Goal: Task Accomplishment & Management: Use online tool/utility

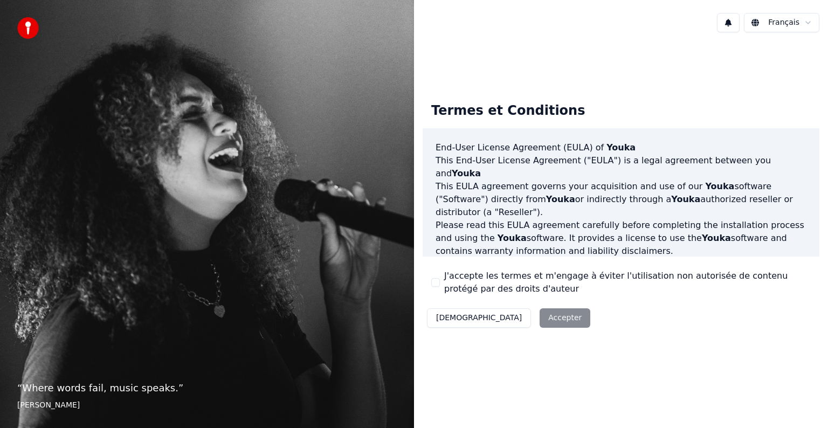
click at [435, 281] on button "J'accepte les termes et m'engage à éviter l'utilisation non autorisée de conten…" at bounding box center [435, 282] width 9 height 9
click at [540, 323] on button "Accepter" at bounding box center [565, 317] width 51 height 19
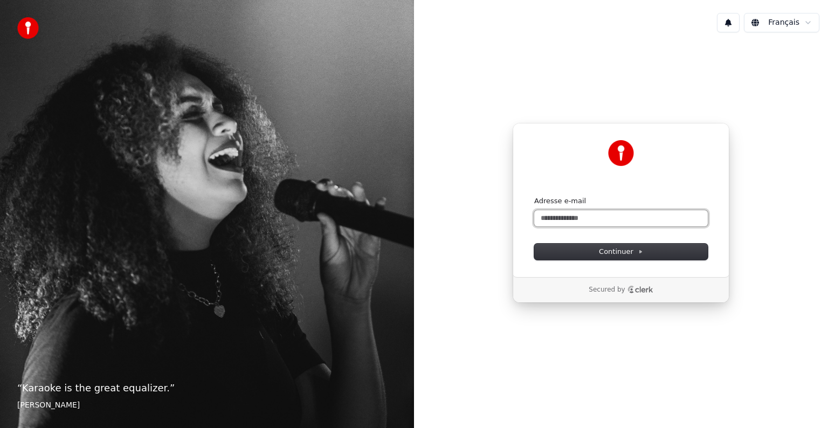
click at [580, 218] on input "Adresse e-mail" at bounding box center [621, 218] width 174 height 16
type input "*"
click at [604, 254] on span "Continuer" at bounding box center [621, 252] width 44 height 10
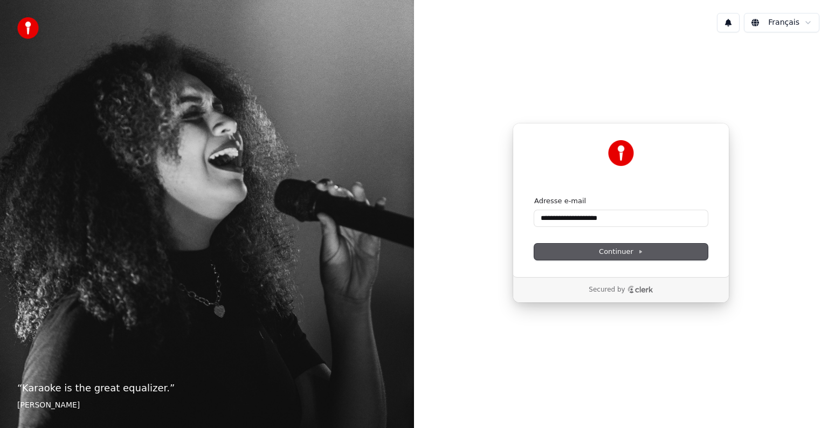
type input "**********"
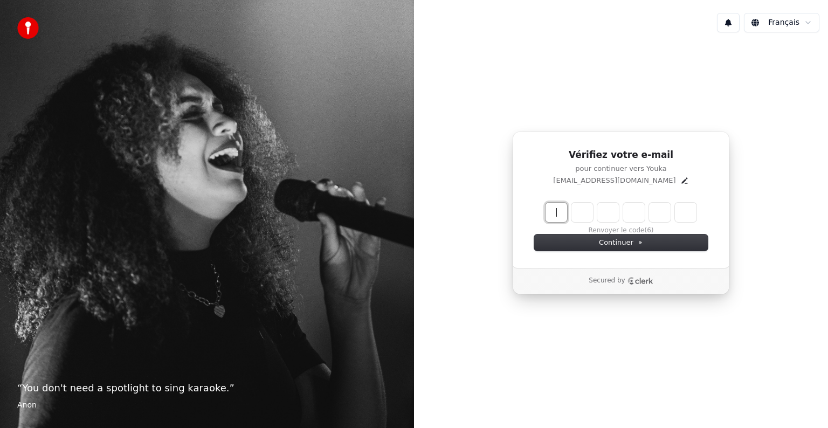
click at [554, 213] on input "Enter verification code" at bounding box center [631, 212] width 172 height 19
type input "******"
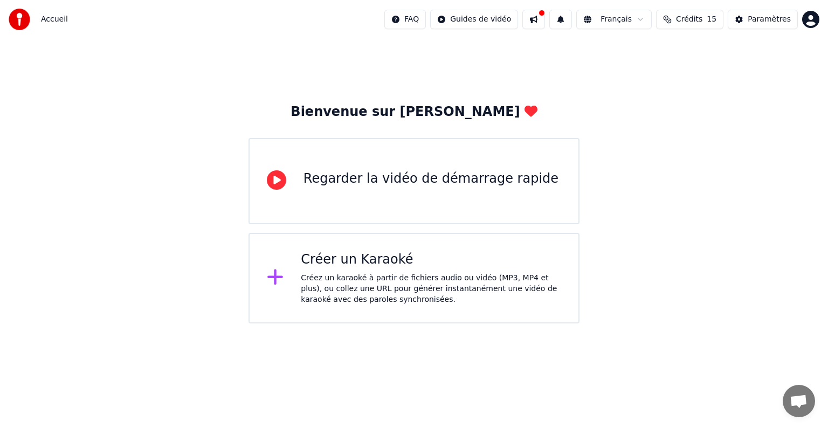
click at [474, 178] on div "Regarder la vidéo de démarrage rapide" at bounding box center [430, 178] width 255 height 17
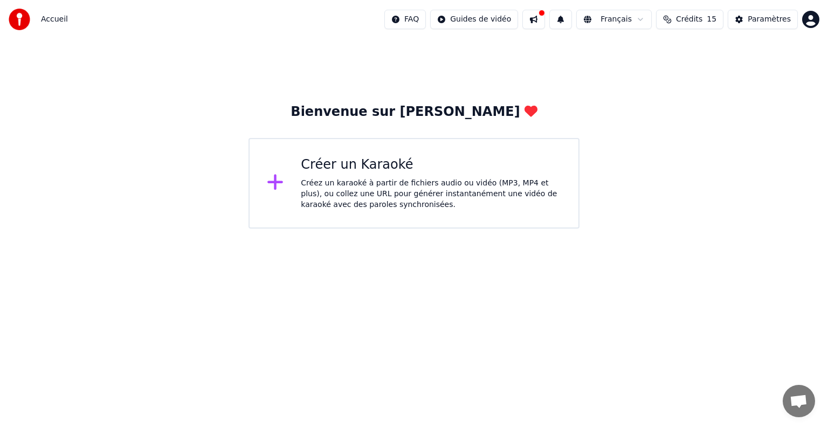
click at [277, 184] on icon at bounding box center [275, 183] width 16 height 16
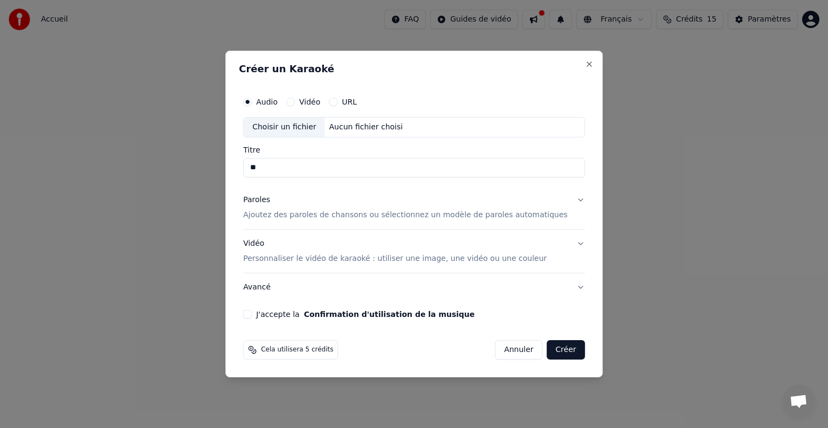
type input "*"
click at [265, 168] on input "**********" at bounding box center [414, 167] width 342 height 19
drag, startPoint x: 302, startPoint y: 165, endPoint x: 304, endPoint y: 183, distance: 17.9
click at [302, 166] on input "**********" at bounding box center [414, 167] width 342 height 19
type input "**********"
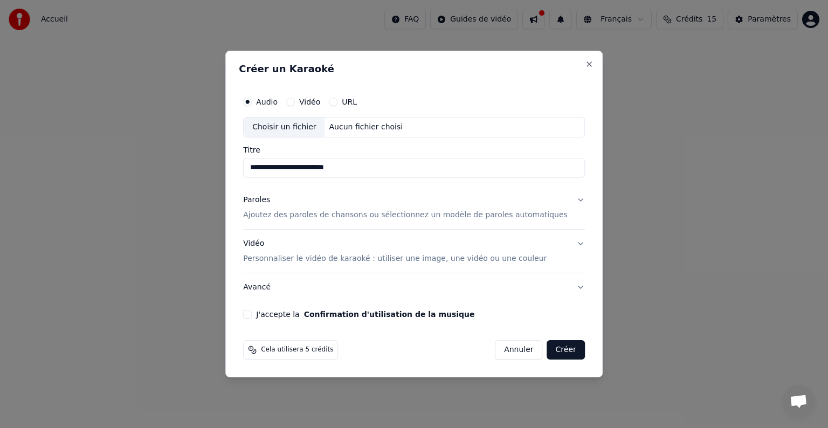
click at [364, 213] on p "Ajoutez des paroles de chansons ou sélectionnez un modèle de paroles automatiqu…" at bounding box center [405, 215] width 324 height 11
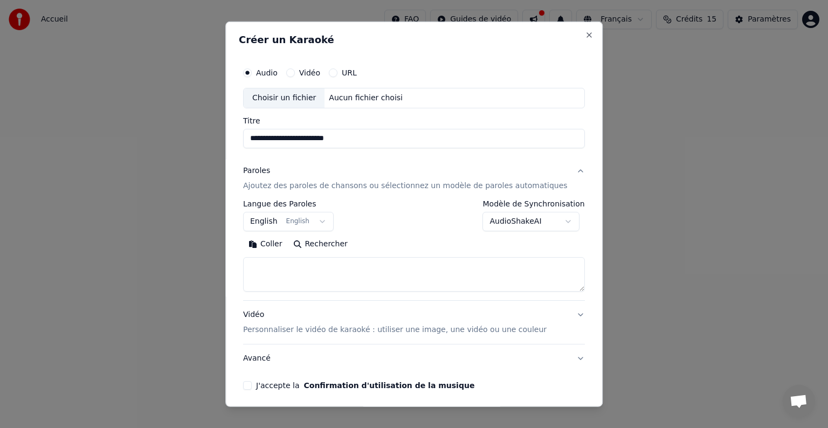
click at [326, 220] on button "English English" at bounding box center [288, 221] width 91 height 19
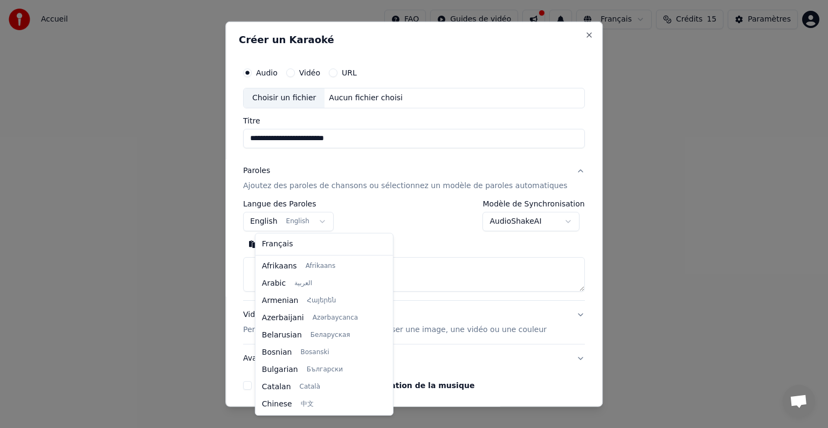
scroll to position [86, 0]
select select "**"
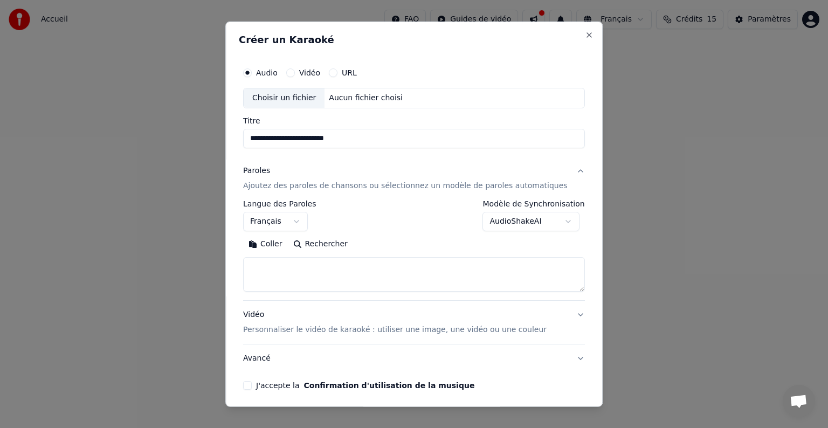
click at [287, 270] on textarea at bounding box center [414, 274] width 342 height 34
click at [285, 241] on button "Coller" at bounding box center [265, 244] width 45 height 17
click at [366, 272] on textarea at bounding box center [397, 274] width 309 height 34
click at [359, 268] on textarea at bounding box center [397, 274] width 309 height 34
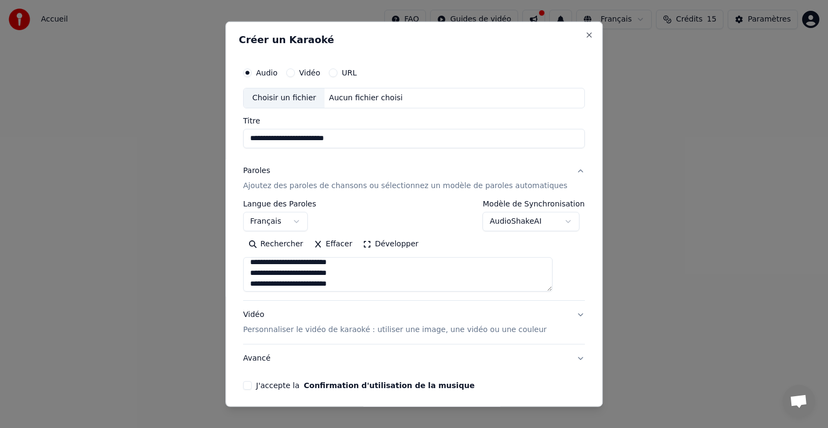
scroll to position [416, 0]
click at [364, 330] on p "Personnaliser le vidéo de karaoké : utiliser une image, une vidéo ou une couleur" at bounding box center [394, 329] width 303 height 11
type textarea "**********"
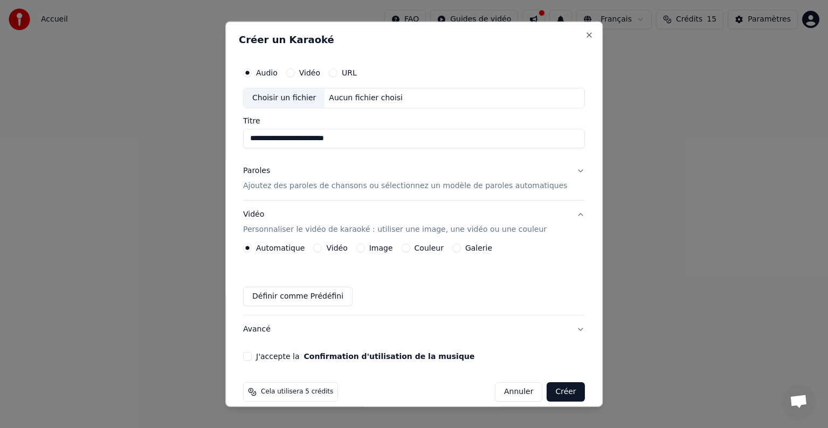
click at [345, 248] on label "Vidéo" at bounding box center [337, 248] width 21 height 8
click at [322, 248] on button "Vidéo" at bounding box center [318, 248] width 9 height 9
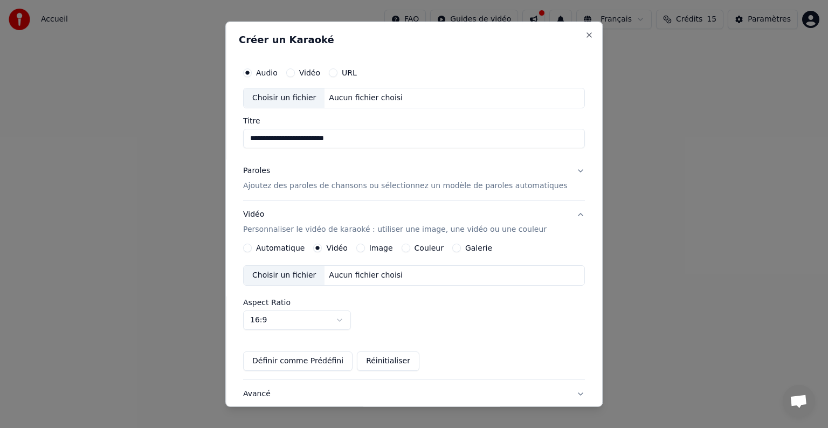
click at [318, 274] on div "Choisir un fichier" at bounding box center [284, 275] width 81 height 19
click at [288, 273] on div "Choisir un fichier" at bounding box center [284, 275] width 81 height 19
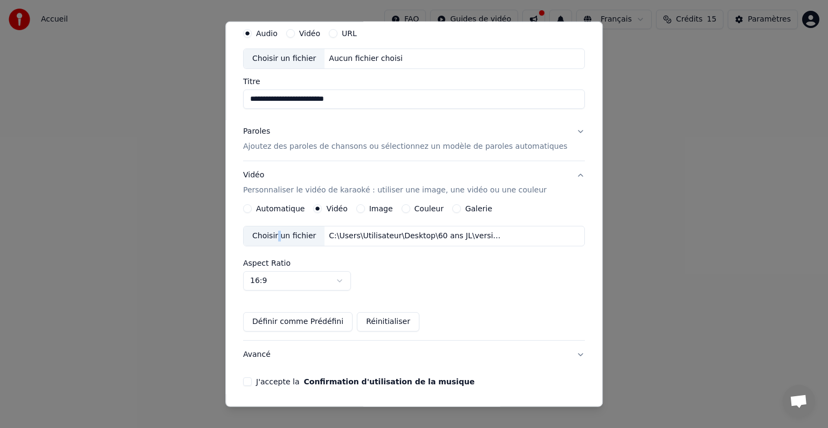
scroll to position [76, 0]
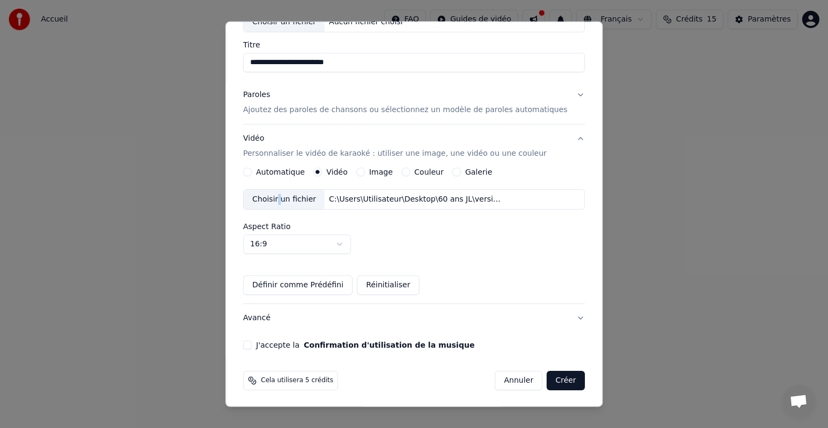
click at [252, 343] on button "J'accepte la Confirmation d'utilisation de la musique" at bounding box center [247, 345] width 9 height 9
click at [547, 377] on button "Créer" at bounding box center [566, 380] width 38 height 19
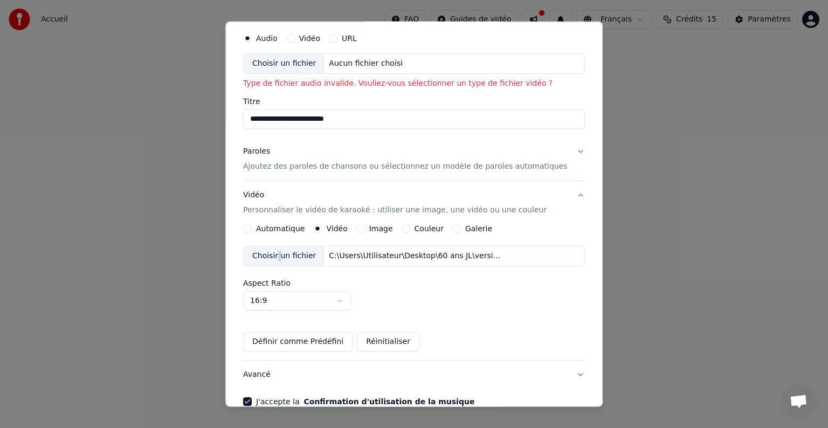
scroll to position [0, 0]
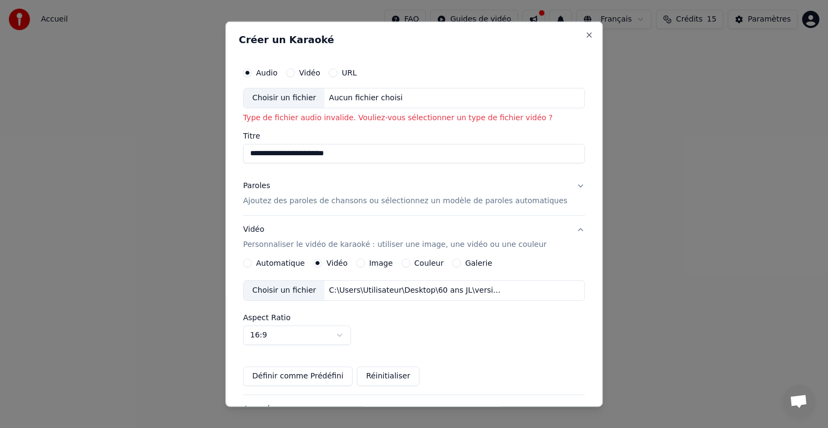
click at [300, 95] on div "Choisir un fichier" at bounding box center [284, 97] width 81 height 19
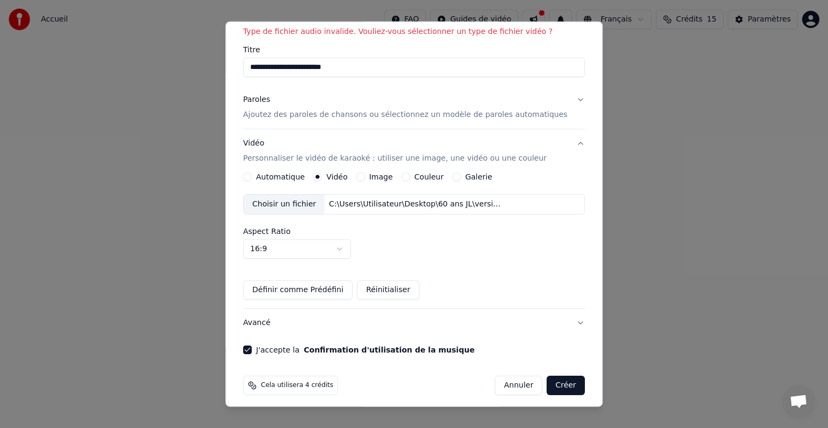
scroll to position [91, 0]
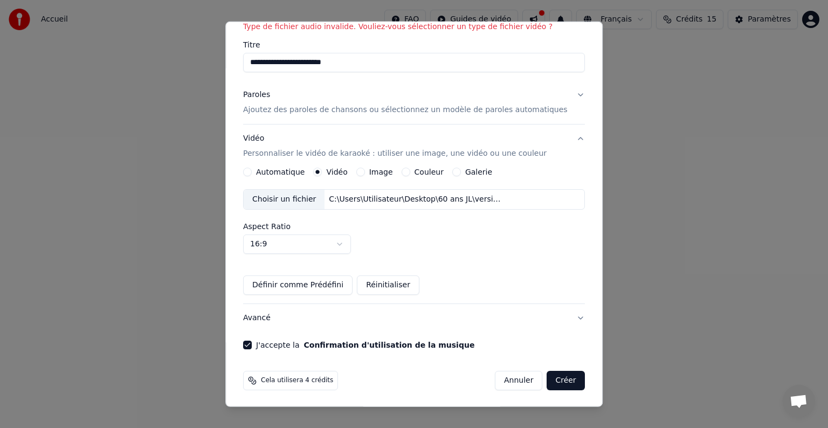
click at [547, 378] on button "Créer" at bounding box center [566, 380] width 38 height 19
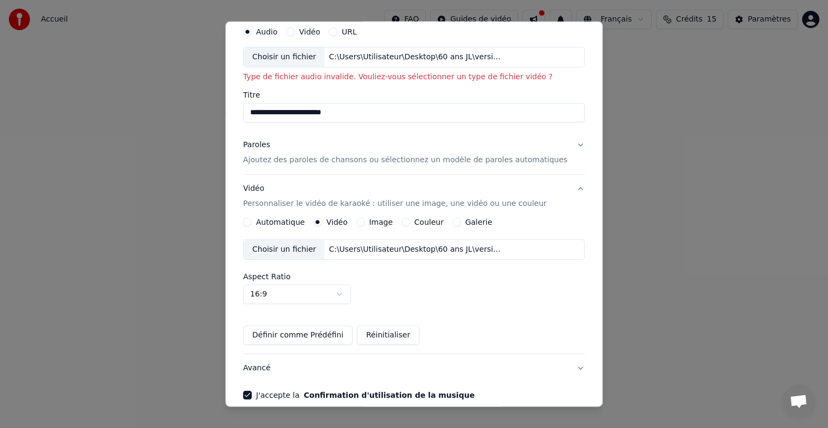
scroll to position [0, 0]
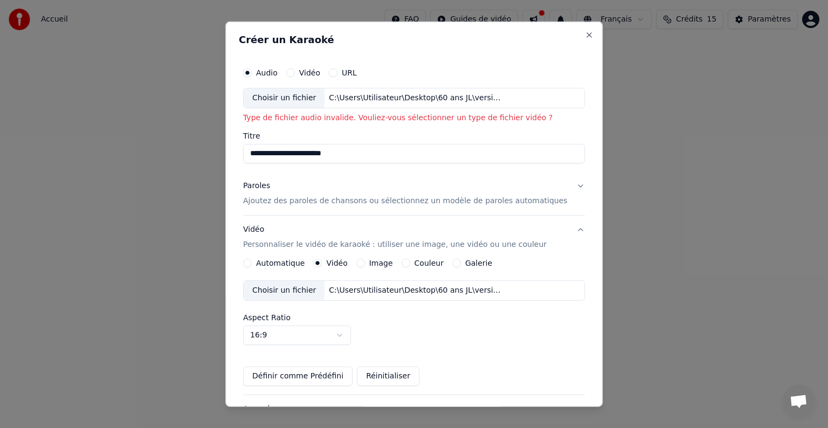
click at [309, 91] on div "Choisir un fichier" at bounding box center [284, 97] width 81 height 19
type input "**********"
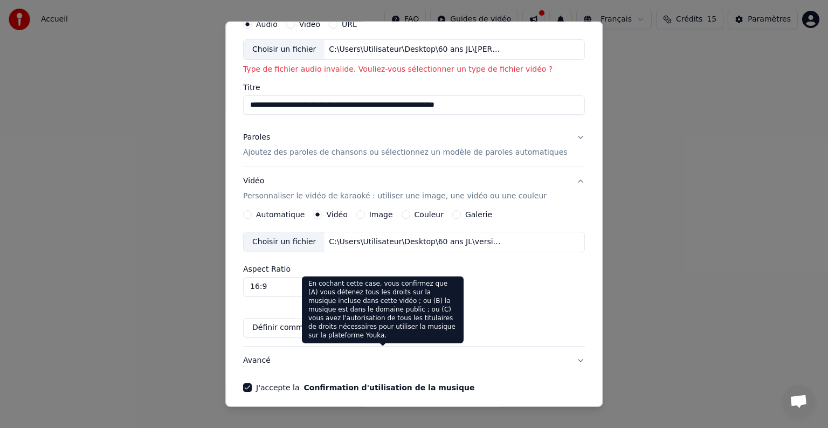
scroll to position [91, 0]
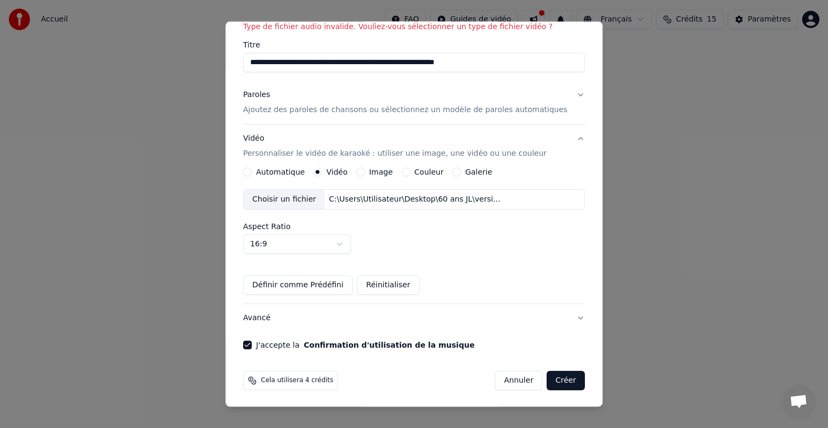
click at [547, 380] on button "Créer" at bounding box center [566, 380] width 38 height 19
click at [547, 377] on button "Créer" at bounding box center [566, 380] width 38 height 19
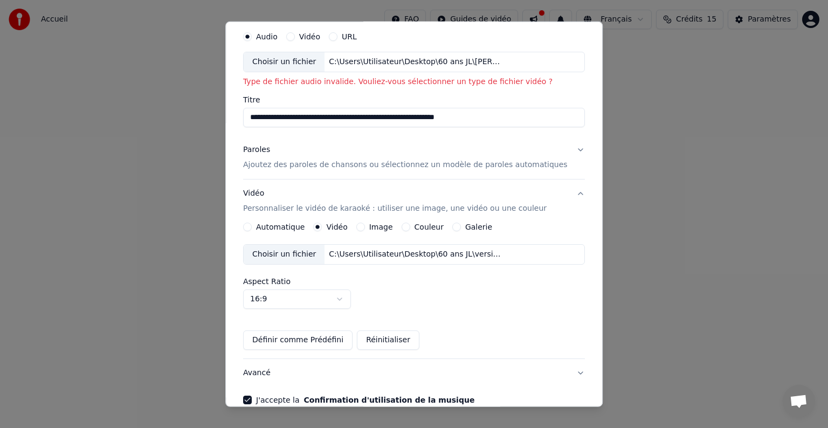
scroll to position [0, 0]
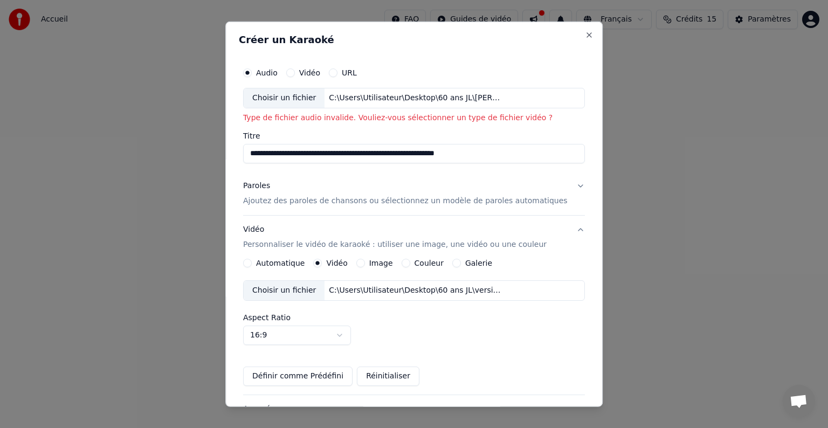
click at [313, 69] on label "Vidéo" at bounding box center [309, 73] width 21 height 8
click at [295, 69] on button "Vidéo" at bounding box center [290, 72] width 9 height 9
click at [312, 100] on div "Choisir un fichier" at bounding box center [284, 97] width 81 height 19
type input "**********"
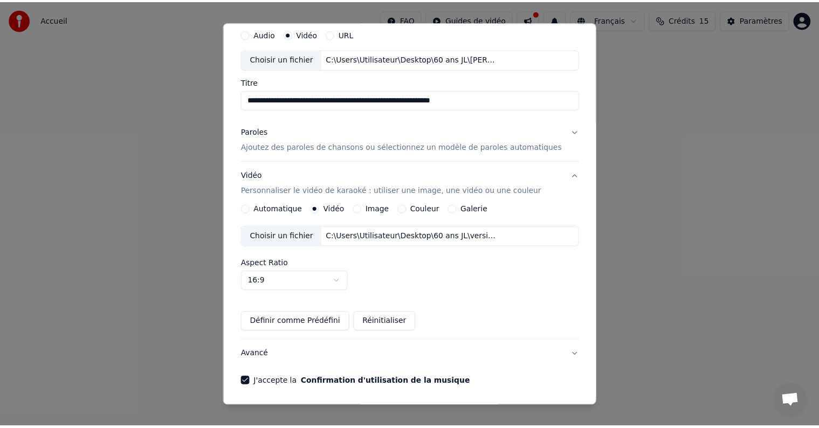
scroll to position [76, 0]
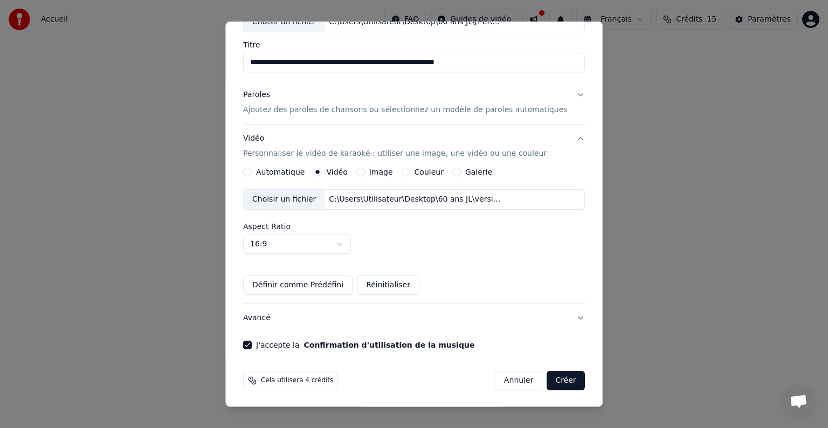
click at [547, 377] on button "Créer" at bounding box center [566, 380] width 38 height 19
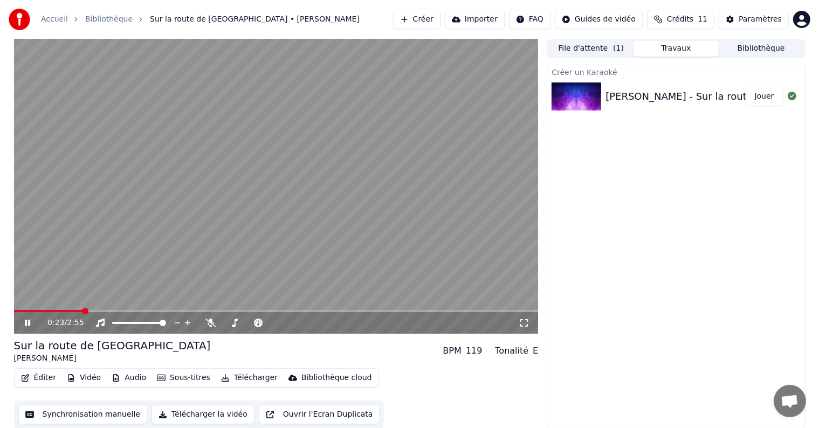
drag, startPoint x: 378, startPoint y: 184, endPoint x: 384, endPoint y: 188, distance: 7.0
click at [383, 188] on video at bounding box center [276, 186] width 524 height 295
click at [19, 313] on span at bounding box center [22, 311] width 6 height 6
click at [29, 321] on icon at bounding box center [35, 323] width 25 height 9
drag, startPoint x: 26, startPoint y: 318, endPoint x: 32, endPoint y: 325, distance: 9.5
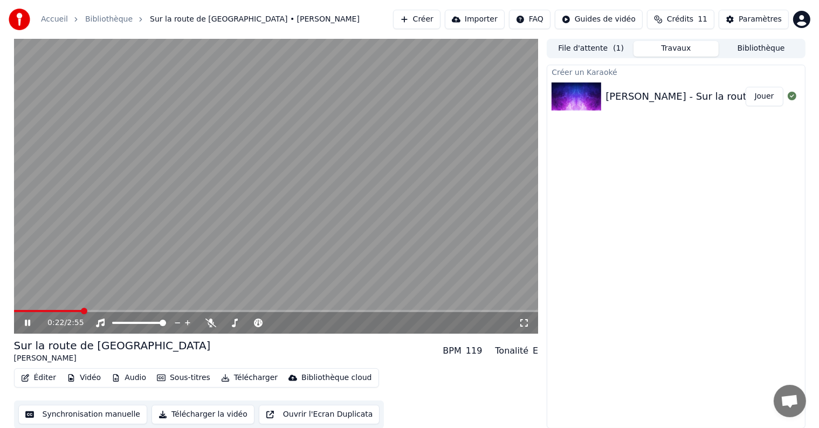
click at [27, 319] on div "0:22 / 2:55" at bounding box center [276, 322] width 516 height 11
click at [26, 323] on icon at bounding box center [27, 323] width 5 height 6
click at [755, 47] on div "Paramètres Paramètres" at bounding box center [759, 41] width 50 height 15
click at [769, 93] on button "Jouer" at bounding box center [764, 95] width 38 height 19
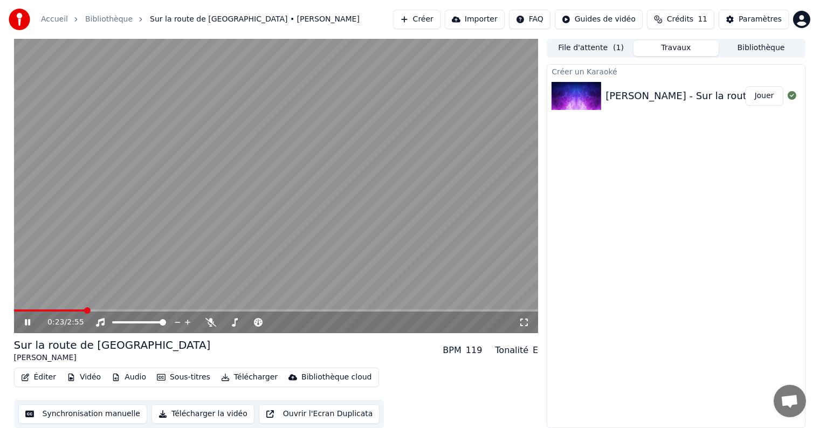
drag, startPoint x: 30, startPoint y: 321, endPoint x: 41, endPoint y: 319, distance: 11.4
click at [31, 321] on icon at bounding box center [35, 322] width 25 height 9
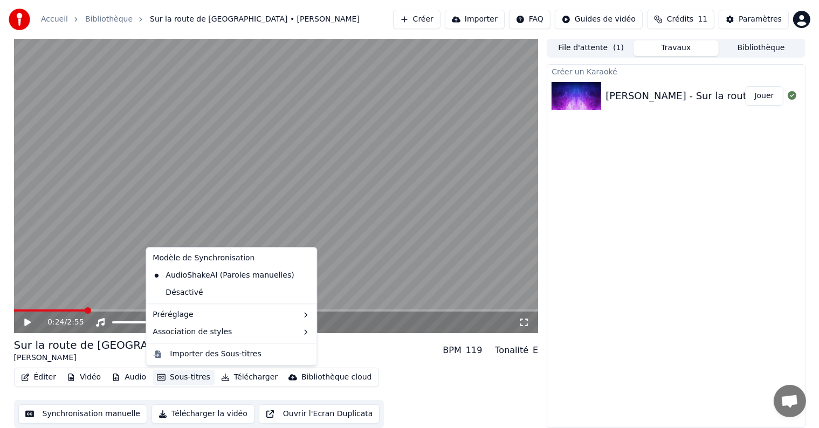
click at [168, 377] on button "Sous-titres" at bounding box center [184, 377] width 62 height 15
click at [218, 295] on div "Désactivé" at bounding box center [231, 292] width 166 height 17
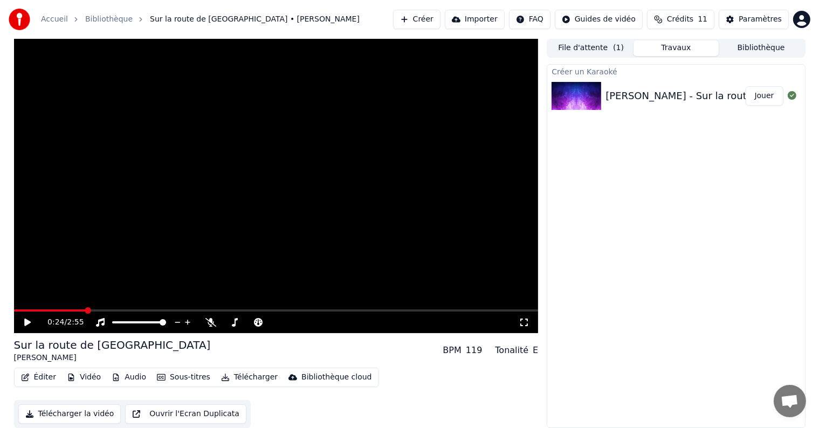
click at [26, 321] on icon at bounding box center [27, 323] width 6 height 8
click at [26, 321] on icon at bounding box center [27, 322] width 5 height 6
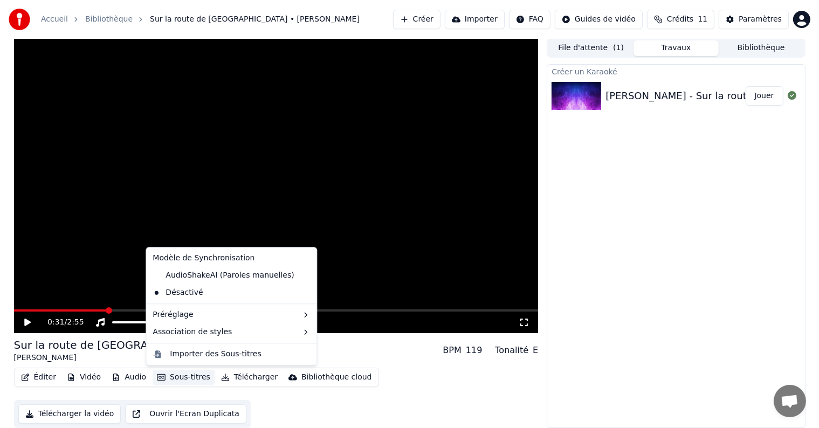
click at [179, 378] on button "Sous-titres" at bounding box center [184, 377] width 62 height 15
click at [204, 276] on div "AudioShakeAI (Paroles manuelles)" at bounding box center [223, 275] width 150 height 17
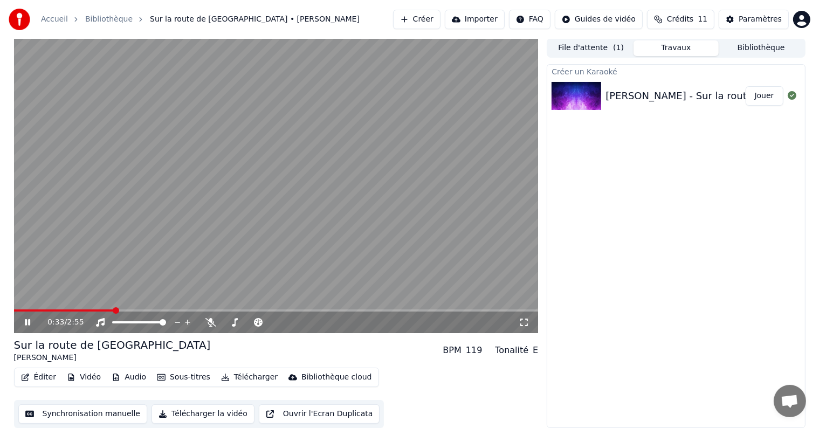
click at [28, 319] on icon at bounding box center [35, 322] width 25 height 9
click at [601, 50] on button "File d'attente ( 1 )" at bounding box center [590, 49] width 85 height 16
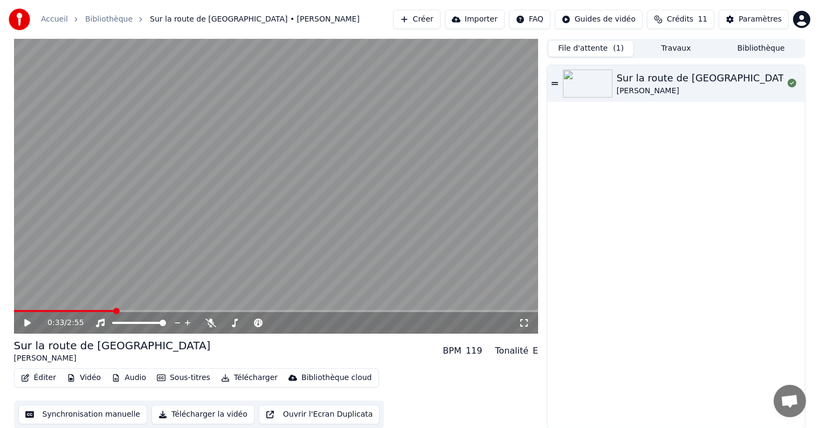
click at [440, 19] on button "Créer" at bounding box center [416, 19] width 47 height 19
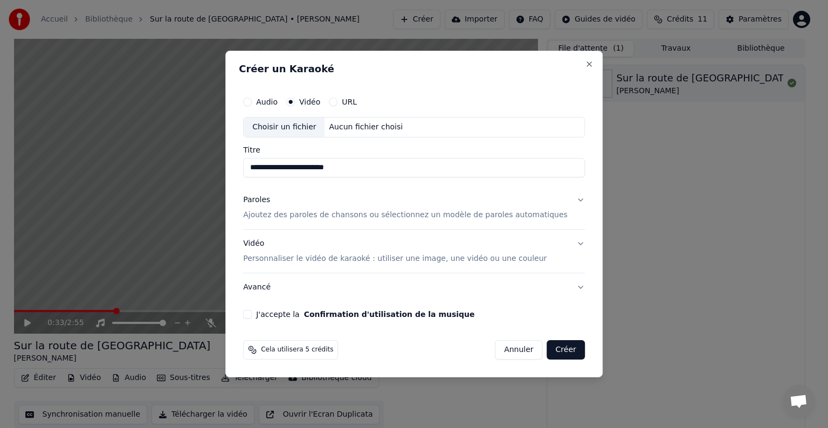
type input "**********"
click at [362, 215] on p "Ajoutez des paroles de chansons ou sélectionnez un modèle de paroles automatiqu…" at bounding box center [405, 215] width 324 height 11
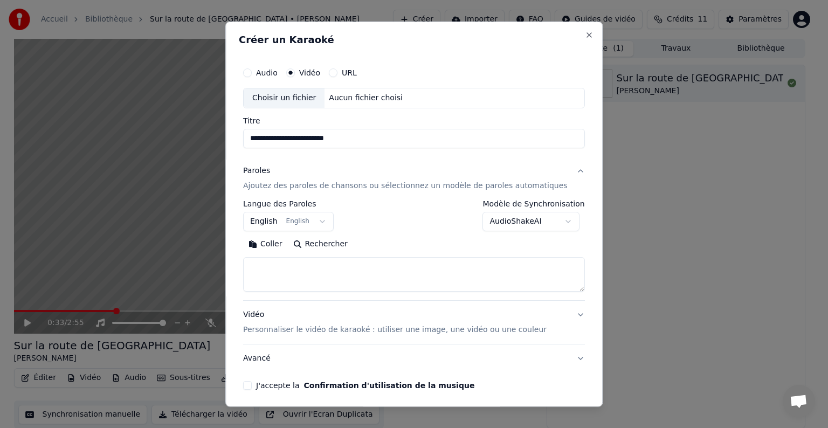
click at [280, 218] on body "**********" at bounding box center [409, 214] width 819 height 428
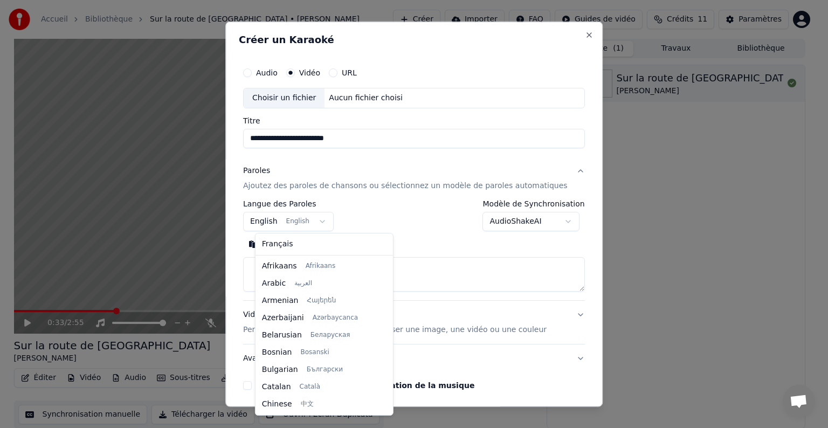
scroll to position [86, 0]
select select "**"
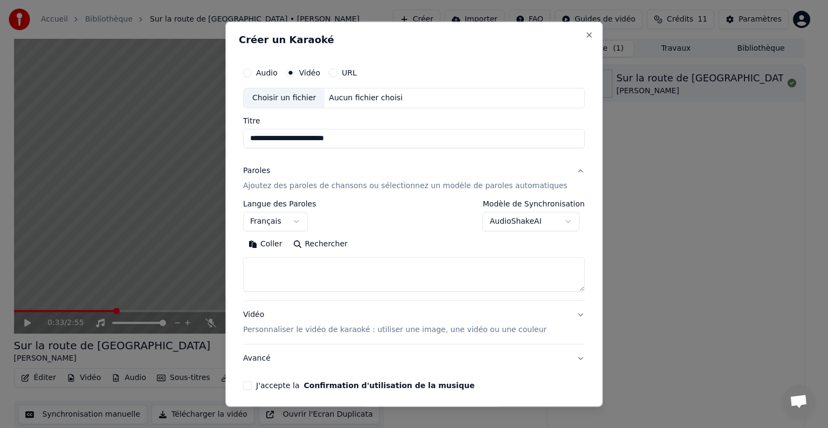
click at [310, 269] on textarea at bounding box center [414, 274] width 342 height 34
click at [281, 244] on button "Coller" at bounding box center [265, 244] width 45 height 17
click at [384, 329] on p "Personnaliser le vidéo de karaoké : utiliser une image, une vidéo ou une couleur" at bounding box center [394, 329] width 303 height 11
type textarea "**********"
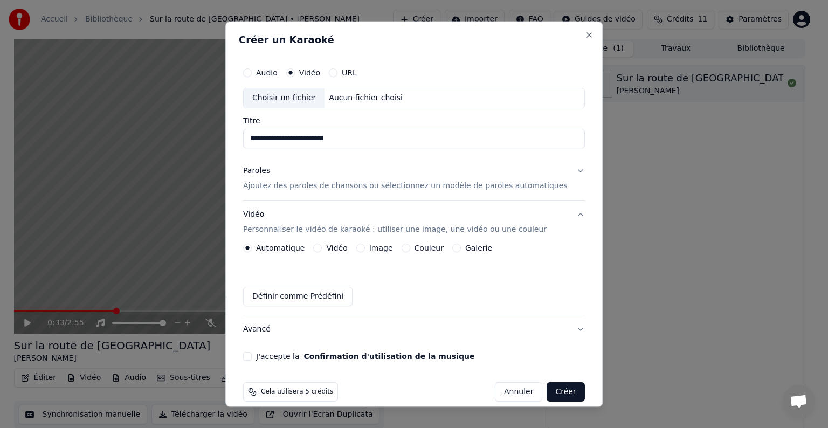
click at [345, 247] on label "Vidéo" at bounding box center [337, 248] width 21 height 8
click at [322, 247] on button "Vidéo" at bounding box center [318, 248] width 9 height 9
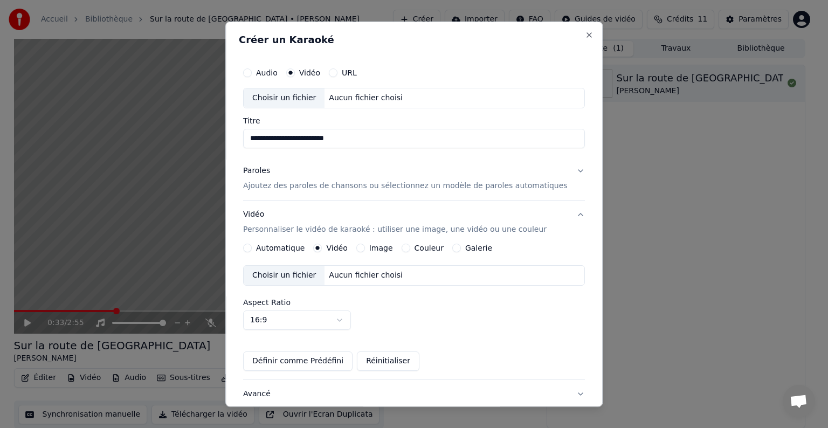
click at [301, 274] on div "Choisir un fichier" at bounding box center [284, 275] width 81 height 19
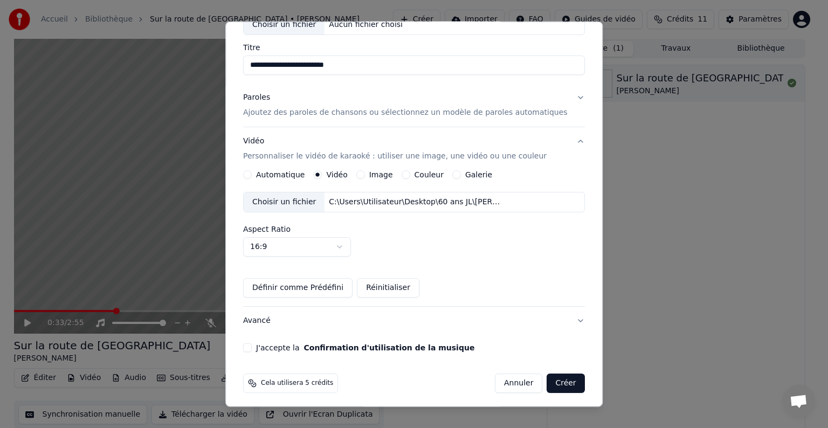
scroll to position [76, 0]
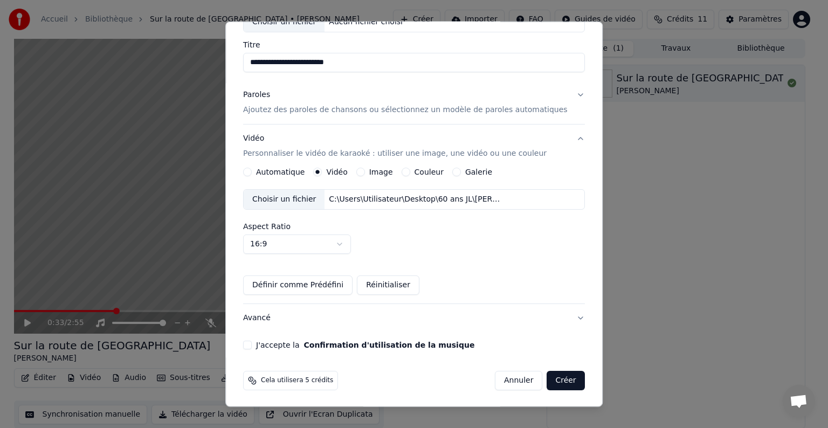
click at [252, 346] on button "J'accepte la Confirmation d'utilisation de la musique" at bounding box center [247, 345] width 9 height 9
click at [547, 376] on button "Créer" at bounding box center [566, 380] width 38 height 19
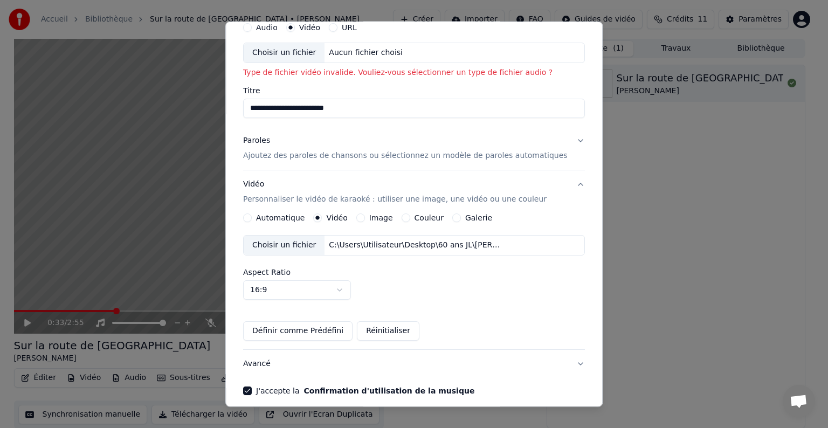
scroll to position [0, 0]
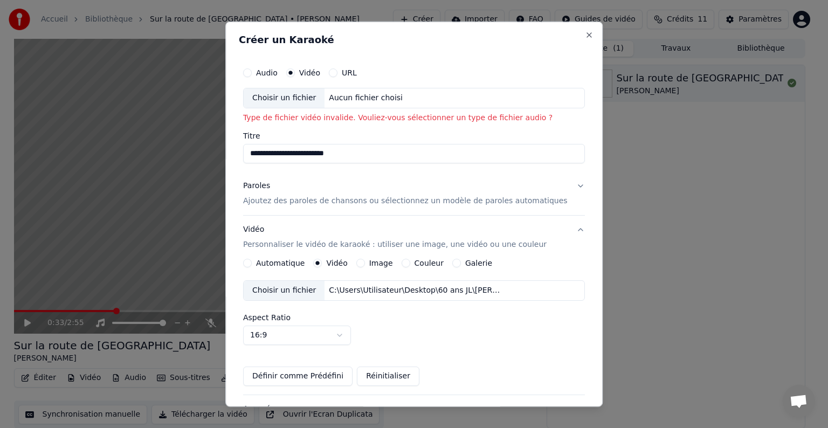
click at [269, 261] on label "Automatique" at bounding box center [280, 263] width 49 height 8
click at [252, 261] on button "Automatique" at bounding box center [247, 263] width 9 height 9
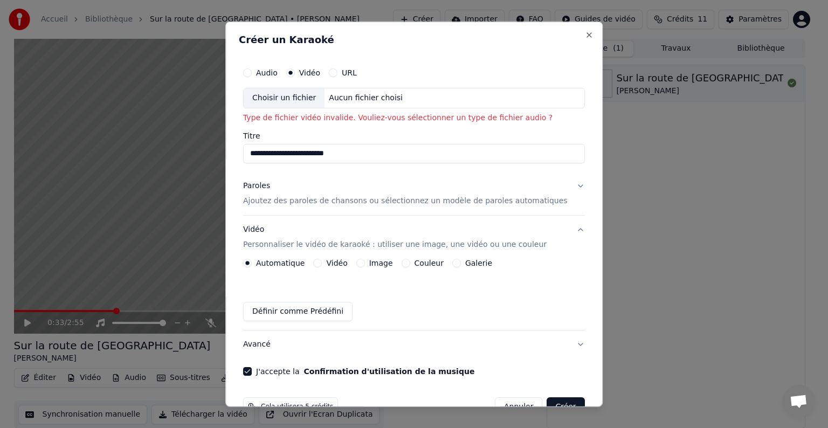
click at [344, 265] on label "Vidéo" at bounding box center [337, 263] width 21 height 8
click at [322, 265] on button "Vidéo" at bounding box center [318, 263] width 9 height 9
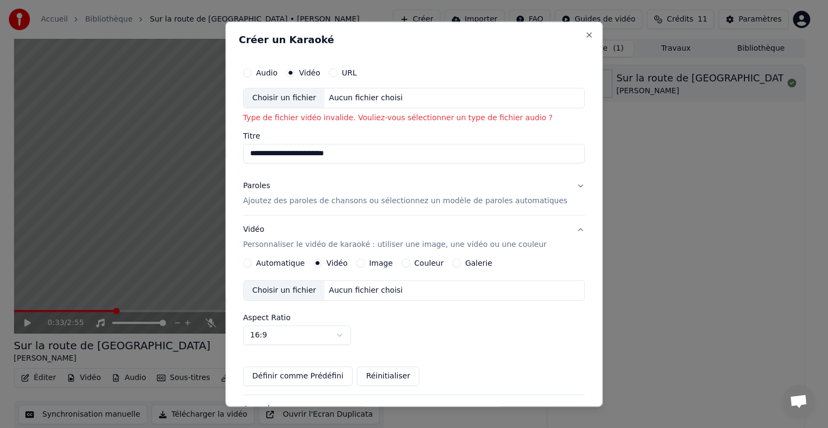
click at [302, 288] on div "Choisir un fichier" at bounding box center [284, 290] width 81 height 19
click at [305, 288] on div "Choisir un fichier" at bounding box center [284, 290] width 81 height 19
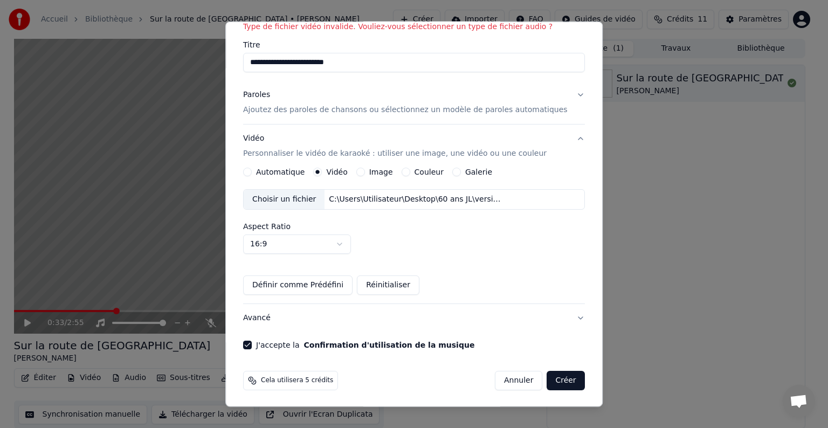
click at [548, 385] on button "Créer" at bounding box center [566, 380] width 38 height 19
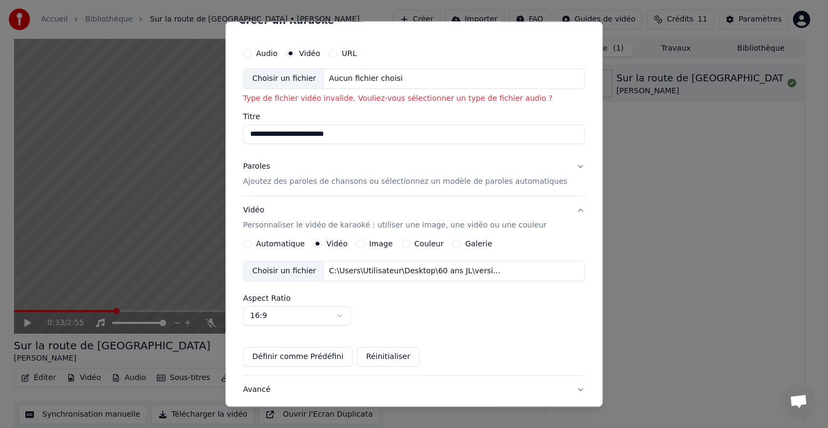
scroll to position [0, 0]
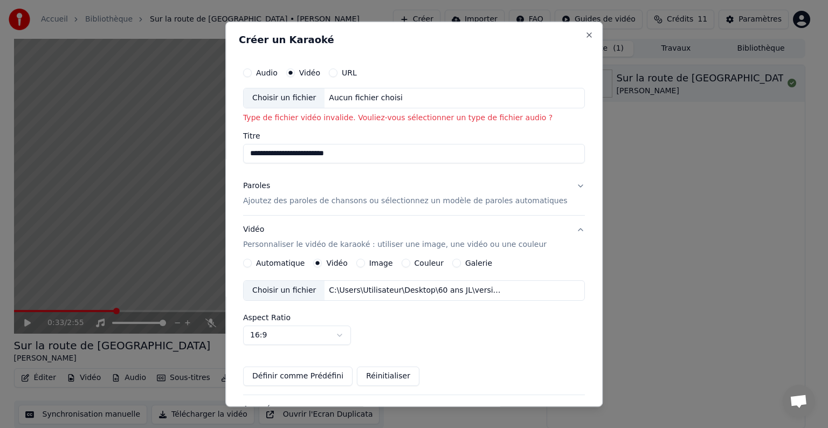
click at [305, 95] on div "Choisir un fichier" at bounding box center [284, 97] width 81 height 19
type input "**********"
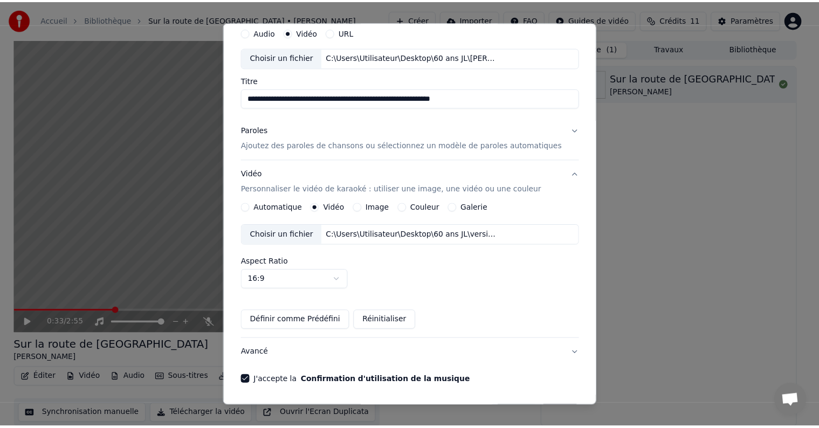
scroll to position [76, 0]
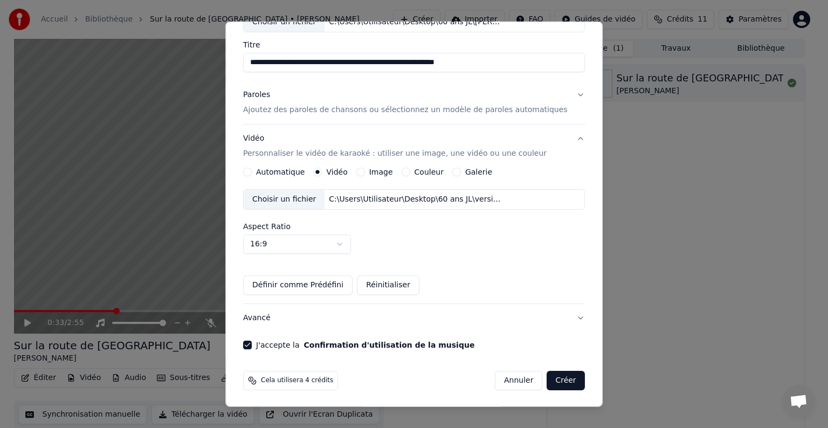
drag, startPoint x: 555, startPoint y: 383, endPoint x: 545, endPoint y: 380, distance: 9.6
click at [554, 382] on button "Créer" at bounding box center [566, 380] width 38 height 19
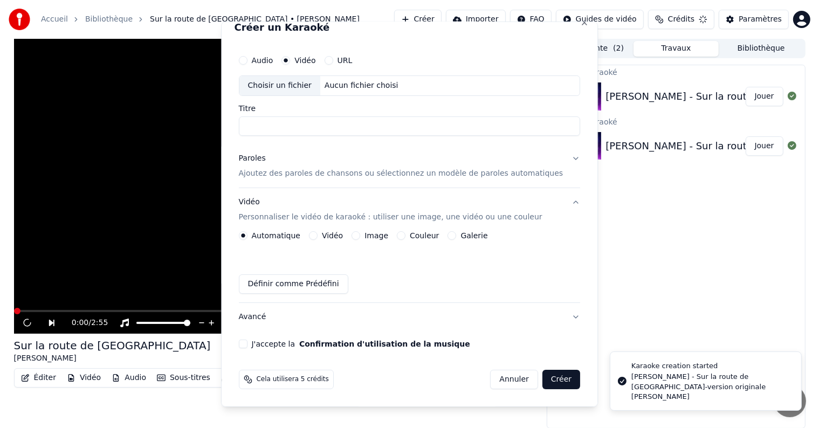
scroll to position [12, 0]
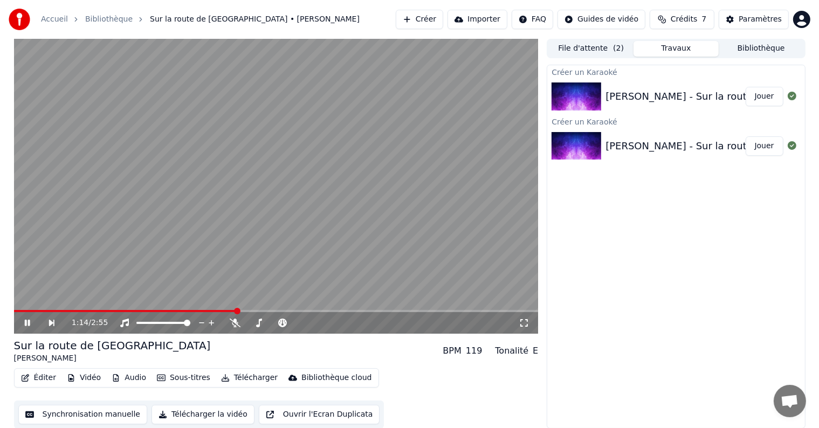
click at [593, 97] on img at bounding box center [576, 96] width 50 height 28
click at [31, 319] on icon at bounding box center [35, 323] width 25 height 9
click at [679, 50] on button "Travaux" at bounding box center [675, 49] width 85 height 16
click at [578, 95] on img at bounding box center [576, 96] width 50 height 28
click at [683, 97] on div "Eddy Mitchell - Sur la route de Memphis-version originale E MITCHELL" at bounding box center [822, 96] width 435 height 15
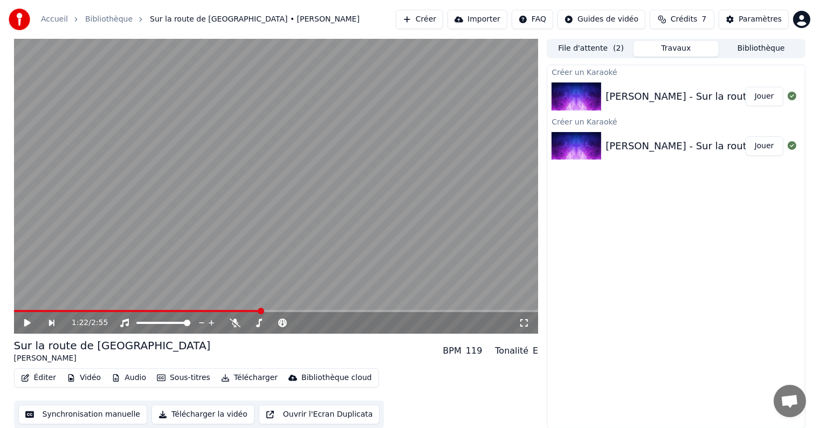
click at [683, 97] on div "Eddy Mitchell - Sur la route de Memphis-version originale E MITCHELL" at bounding box center [822, 96] width 435 height 15
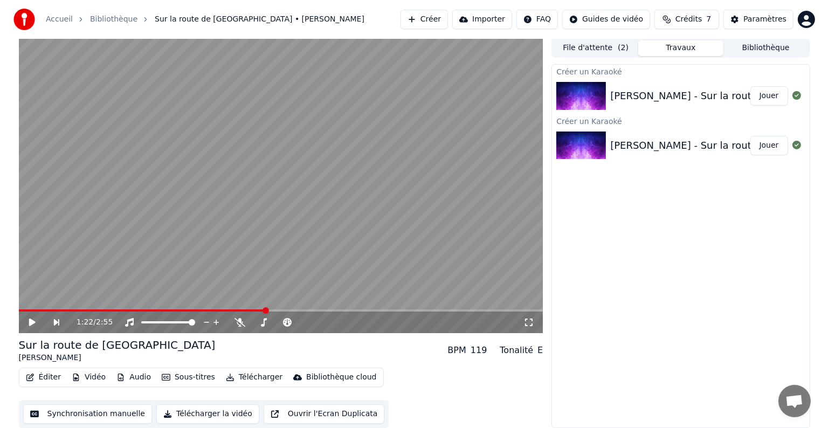
scroll to position [0, 0]
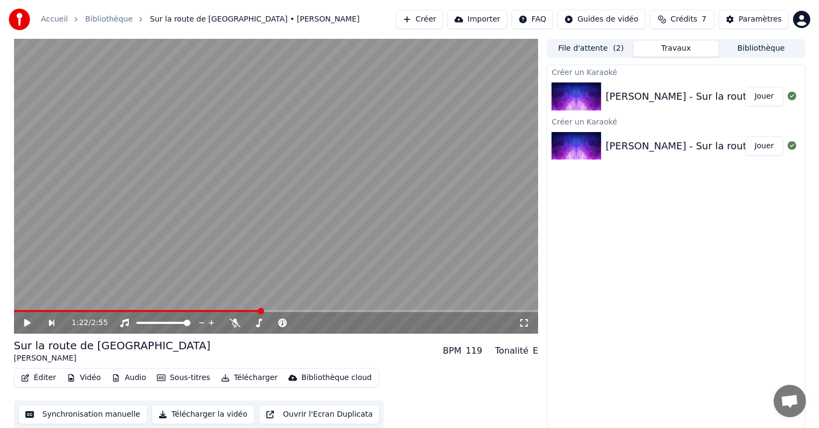
click at [692, 95] on div "Eddy Mitchell - Sur la route de Memphis-version originale E MITCHELL" at bounding box center [822, 96] width 435 height 15
click at [675, 45] on button "Travaux" at bounding box center [675, 49] width 85 height 16
click at [607, 51] on button "File d'attente ( 2 )" at bounding box center [590, 49] width 85 height 16
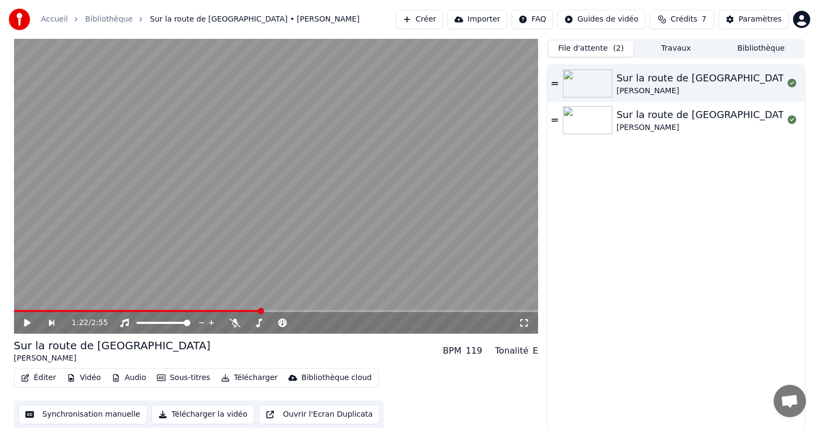
click at [688, 54] on button "Travaux" at bounding box center [675, 49] width 85 height 16
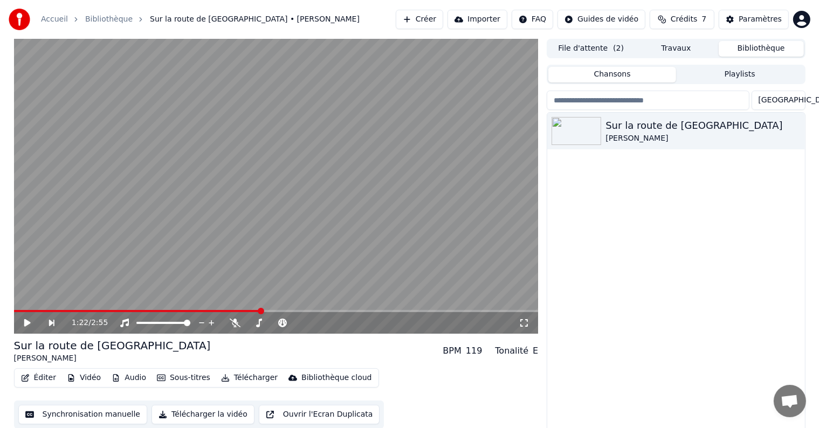
click at [758, 50] on button "Bibliothèque" at bounding box center [760, 49] width 85 height 16
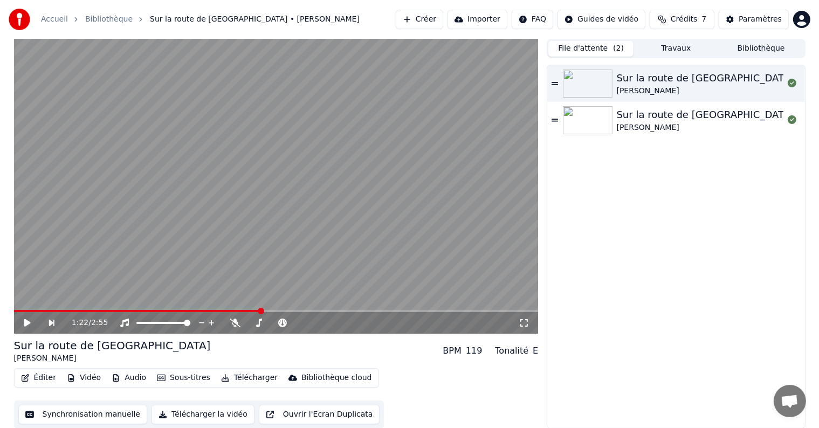
click at [606, 53] on button "File d'attente ( 2 )" at bounding box center [590, 49] width 85 height 16
click at [668, 48] on button "Travaux" at bounding box center [675, 49] width 85 height 16
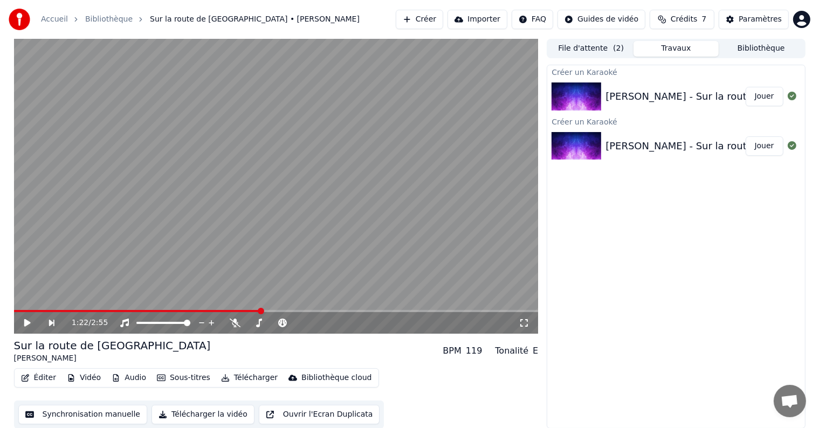
click at [611, 89] on div "Eddy Mitchell - Sur la route de Memphis-version originale E MITCHELL" at bounding box center [822, 96] width 435 height 15
click at [582, 96] on img at bounding box center [576, 96] width 50 height 28
click at [651, 99] on div "Eddy Mitchell - Sur la route de Memphis-version originale E MITCHELL" at bounding box center [822, 96] width 435 height 15
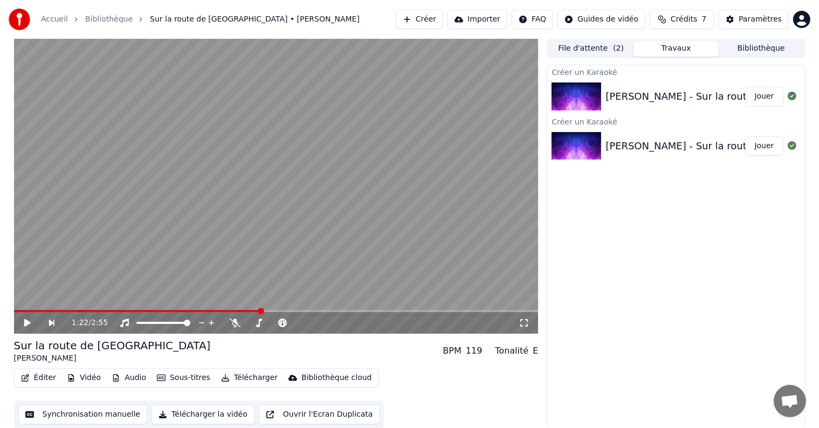
click at [651, 99] on div "Eddy Mitchell - Sur la route de Memphis-version originale E MITCHELL" at bounding box center [822, 96] width 435 height 15
click at [679, 49] on button "Travaux" at bounding box center [675, 49] width 85 height 16
click at [593, 51] on button "File d'attente ( 2 )" at bounding box center [590, 49] width 85 height 16
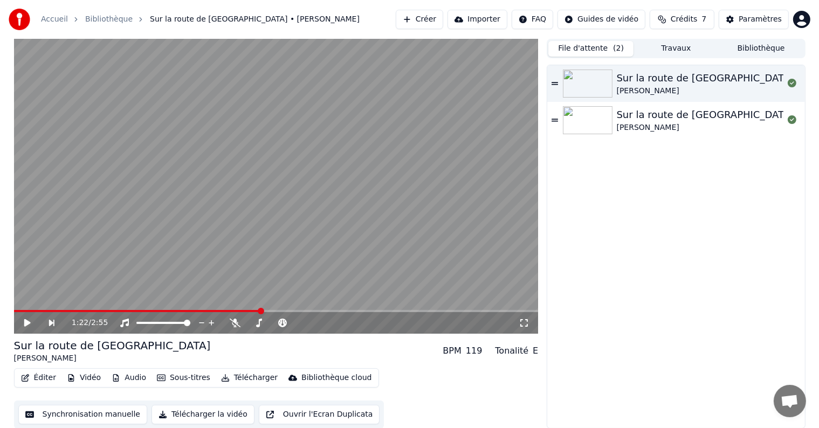
click at [692, 21] on span "Crédits" at bounding box center [683, 19] width 26 height 11
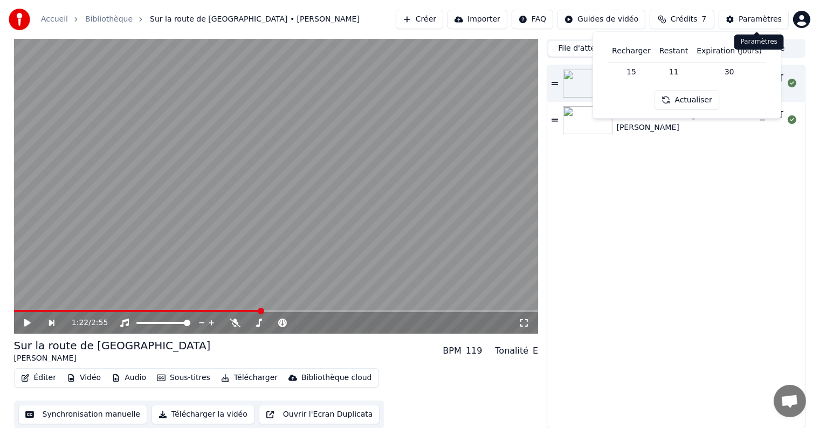
click at [759, 16] on div "Paramètres" at bounding box center [759, 19] width 43 height 11
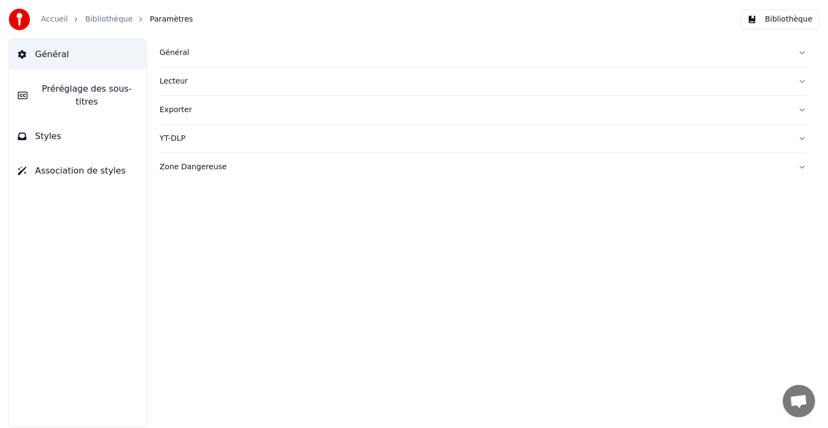
click at [63, 89] on span "Préréglage des sous-titres" at bounding box center [86, 95] width 101 height 26
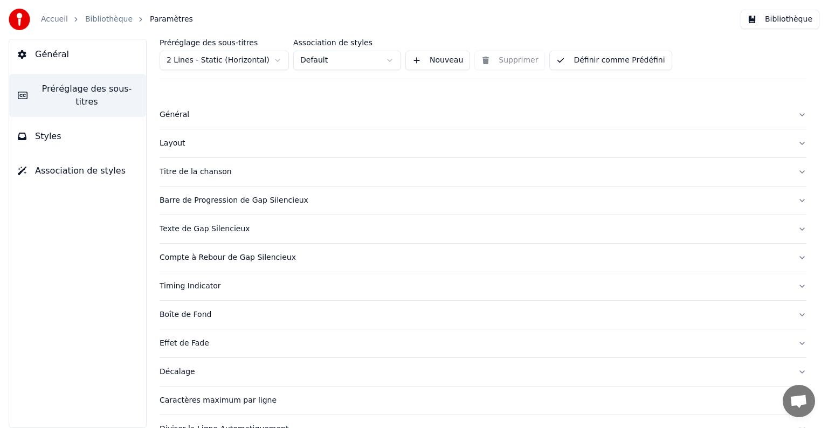
click at [491, 62] on div "Préréglage des sous-titres 2 Lines - Static (Horizontal) Association de styles …" at bounding box center [483, 59] width 647 height 40
click at [494, 60] on div "Préréglage des sous-titres 2 Lines - Static (Horizontal) Association de styles …" at bounding box center [483, 59] width 647 height 40
click at [483, 60] on div "Préréglage des sous-titres 2 Lines - Static (Horizontal) Association de styles …" at bounding box center [483, 59] width 647 height 40
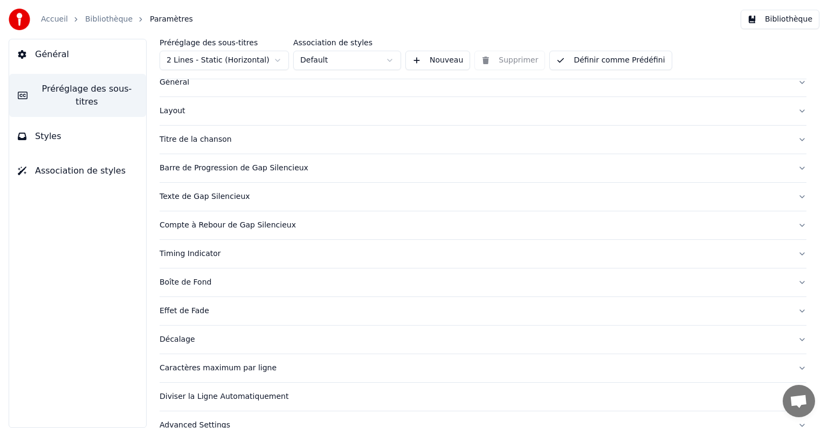
scroll to position [51, 0]
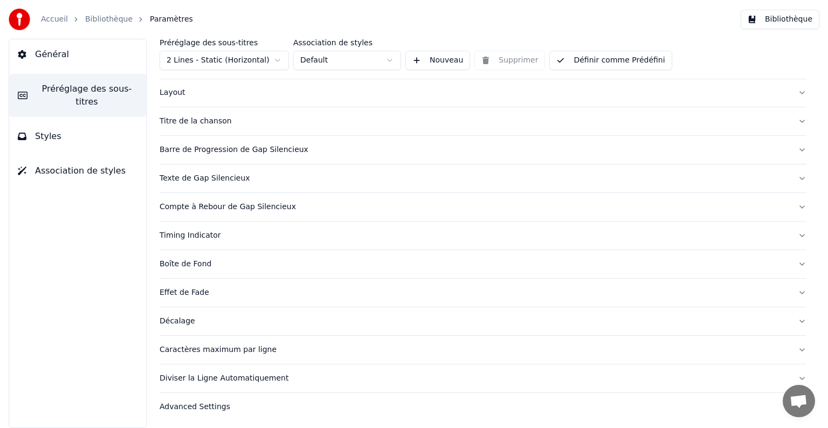
click at [222, 377] on div "Diviser la Ligne Automatiquement" at bounding box center [475, 378] width 630 height 11
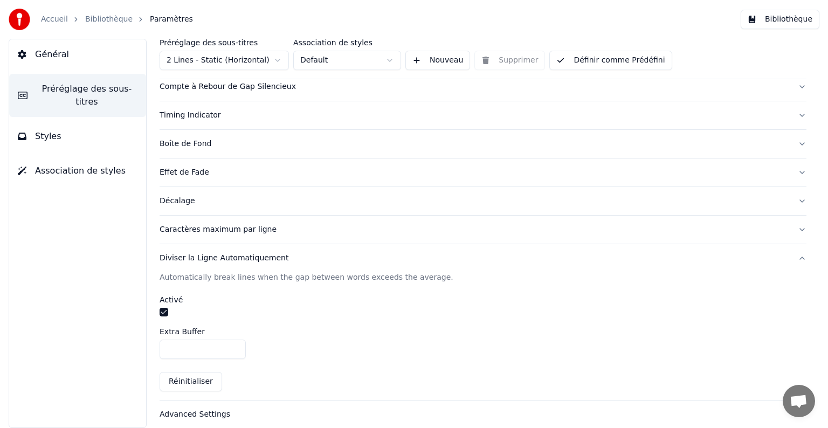
scroll to position [178, 0]
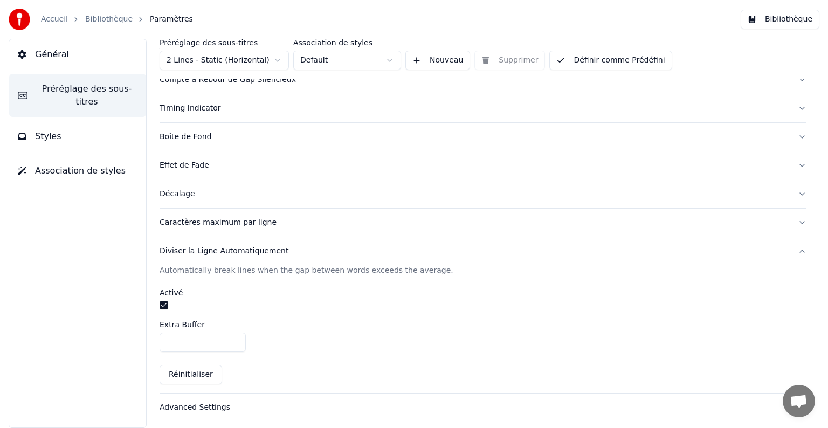
click at [87, 164] on span "Association de styles" at bounding box center [80, 170] width 91 height 13
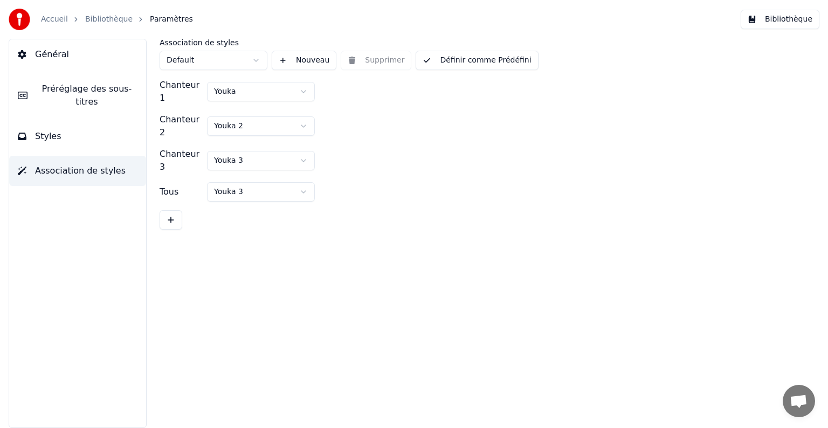
click at [63, 51] on span "Général" at bounding box center [52, 54] width 34 height 13
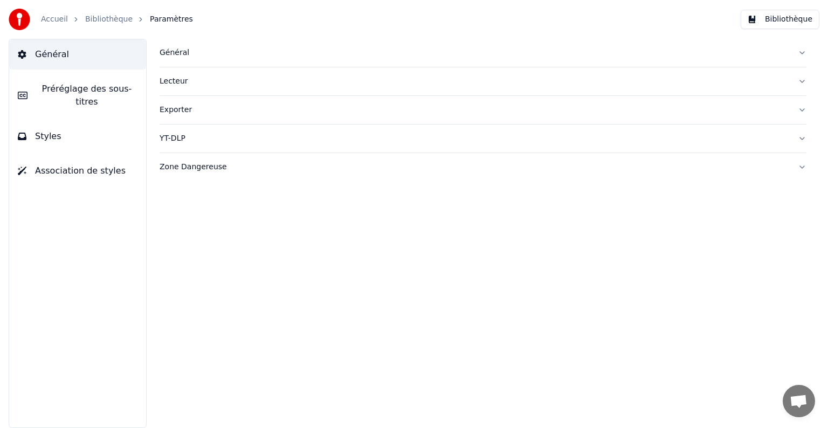
click at [58, 13] on div "Accueil Bibliothèque Paramètres" at bounding box center [101, 20] width 184 height 22
click at [797, 25] on button "Bibliothèque" at bounding box center [780, 19] width 79 height 19
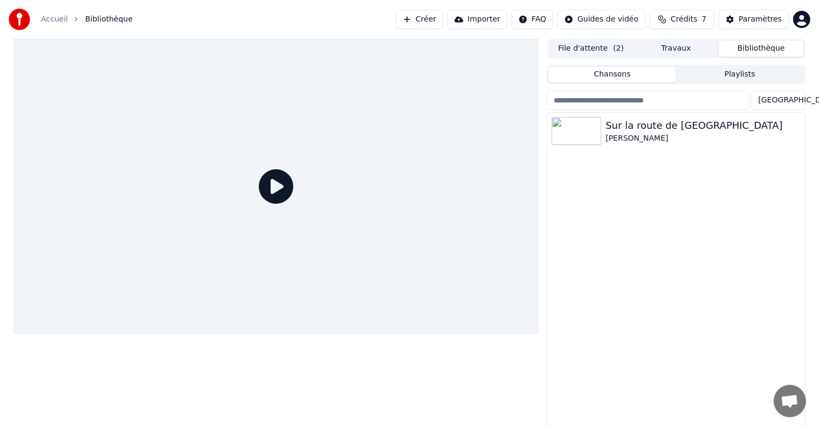
click at [745, 72] on button "Playlists" at bounding box center [740, 75] width 128 height 16
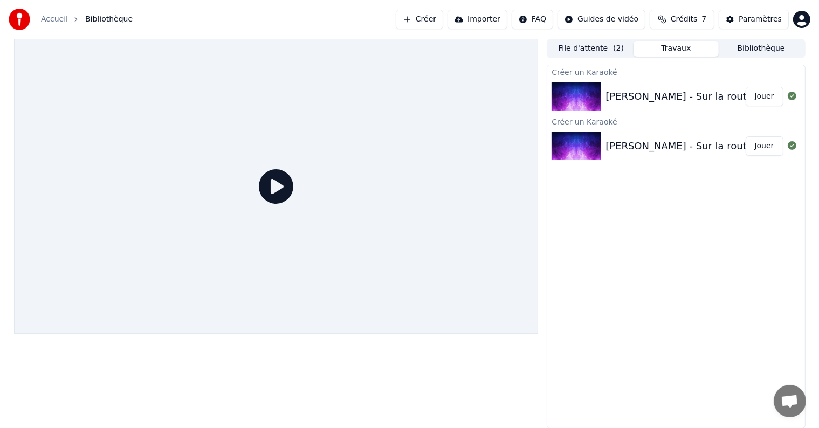
click at [679, 45] on button "Travaux" at bounding box center [675, 49] width 85 height 16
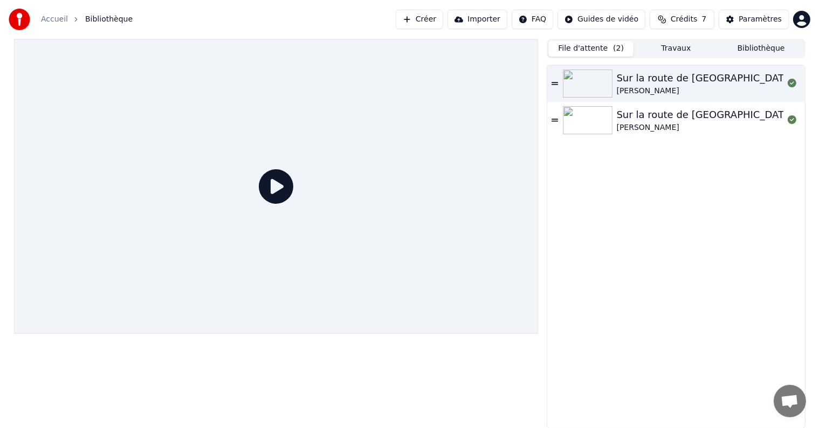
click at [591, 49] on button "File d'attente ( 2 )" at bounding box center [590, 49] width 85 height 16
click at [493, 17] on button "Importer" at bounding box center [477, 19] width 60 height 19
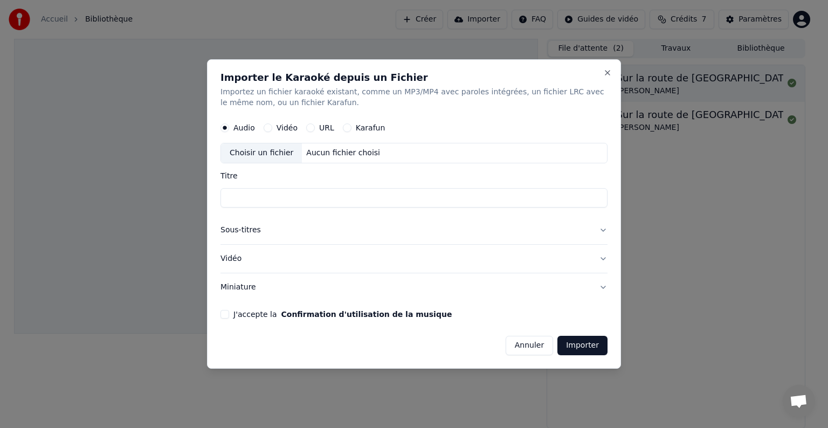
click at [273, 152] on div "Choisir un fichier" at bounding box center [261, 152] width 81 height 19
type input "**********"
click at [322, 261] on button "Vidéo" at bounding box center [413, 259] width 387 height 28
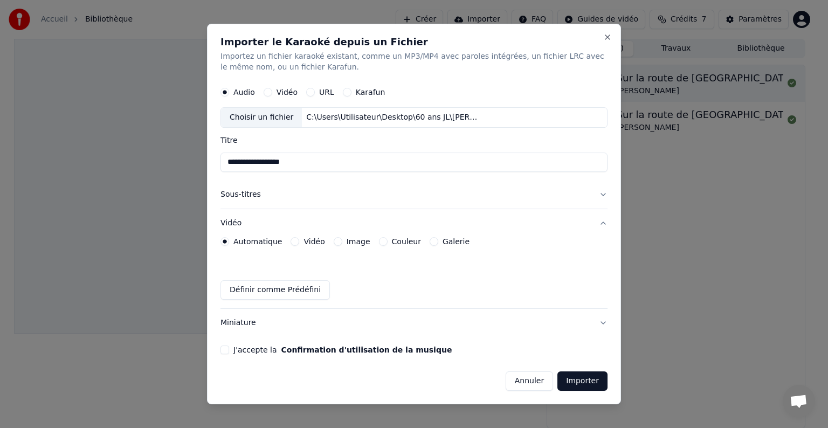
click at [315, 240] on label "Vidéo" at bounding box center [313, 242] width 21 height 8
click at [299, 240] on button "Vidéo" at bounding box center [295, 241] width 9 height 9
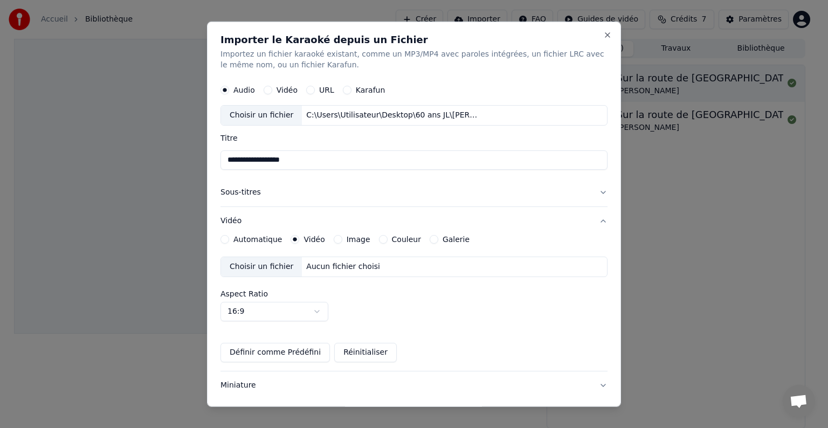
click at [354, 239] on label "Image" at bounding box center [359, 240] width 24 height 8
click at [342, 239] on button "Image" at bounding box center [338, 239] width 9 height 9
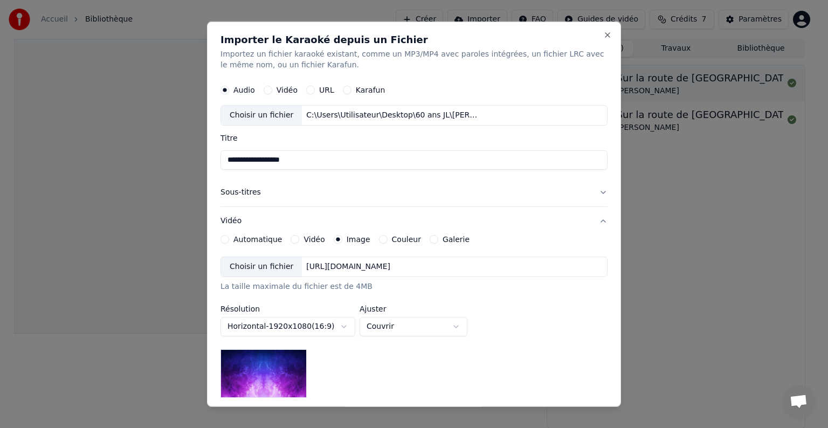
scroll to position [54, 0]
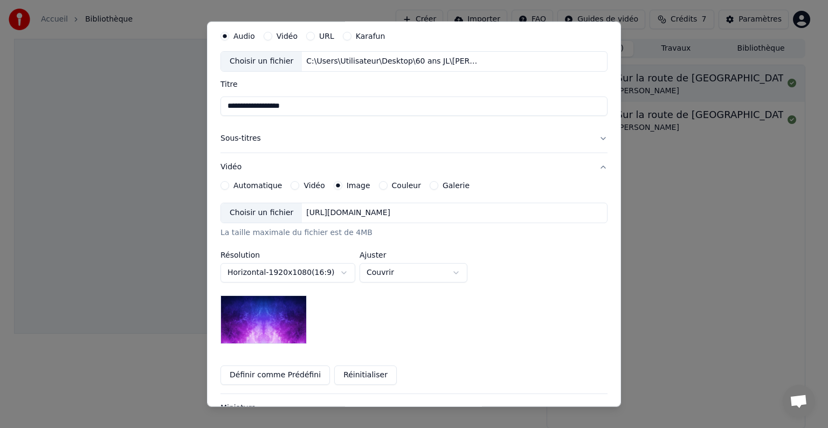
click at [273, 212] on div "Choisir un fichier" at bounding box center [261, 212] width 81 height 19
click at [267, 211] on div "Choisir un fichier" at bounding box center [261, 212] width 81 height 19
click at [276, 214] on div "Choisir un fichier" at bounding box center [261, 212] width 81 height 19
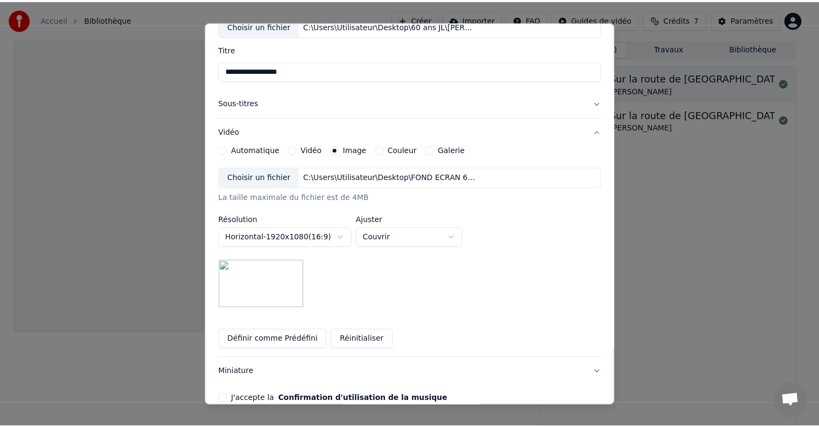
scroll to position [136, 0]
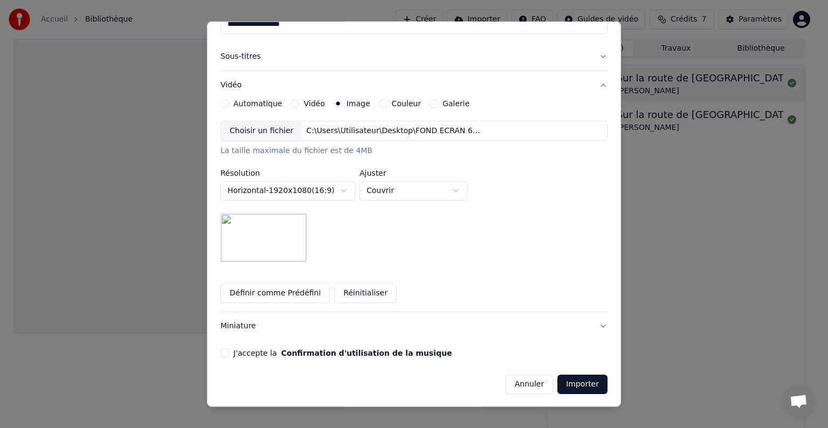
click at [222, 355] on button "J'accepte la Confirmation d'utilisation de la musique" at bounding box center [224, 353] width 9 height 9
drag, startPoint x: 582, startPoint y: 385, endPoint x: 545, endPoint y: 376, distance: 37.9
click at [582, 385] on button "Importer" at bounding box center [582, 384] width 50 height 19
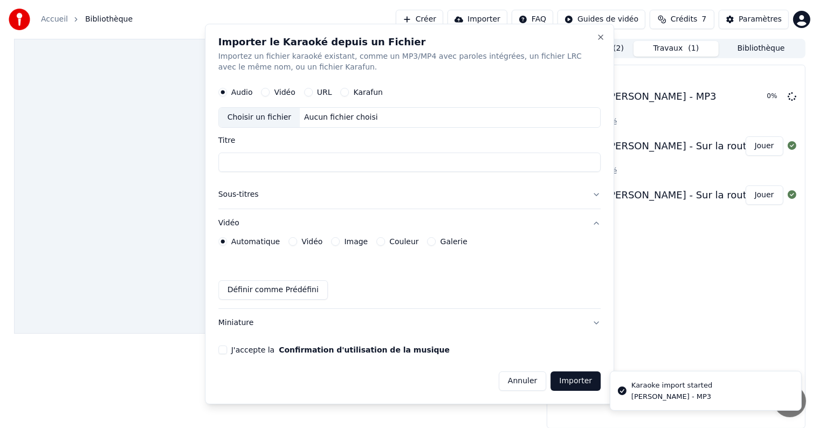
scroll to position [0, 0]
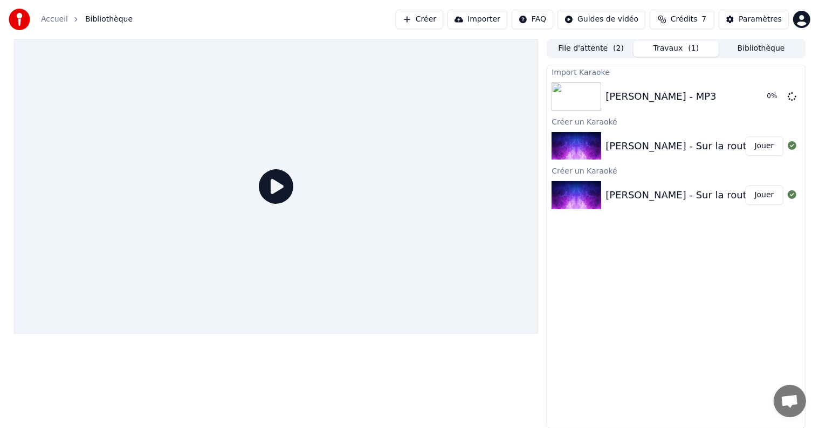
click at [278, 189] on icon at bounding box center [276, 186] width 34 height 34
click at [769, 94] on button "Jouer" at bounding box center [764, 96] width 38 height 19
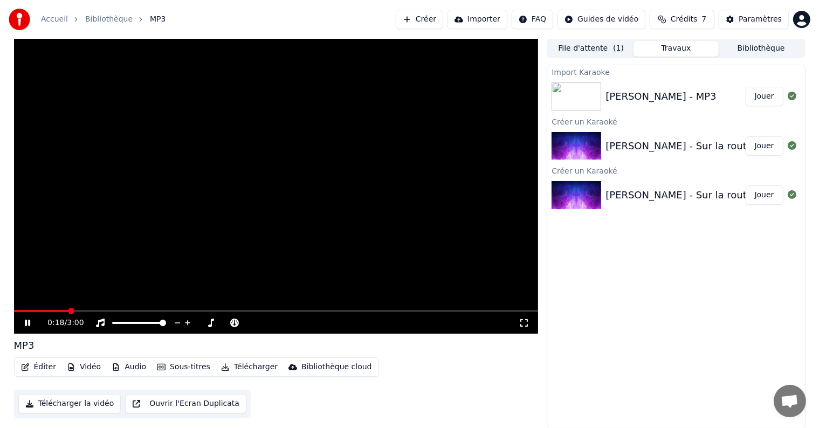
click at [290, 228] on video at bounding box center [276, 186] width 524 height 295
click at [684, 100] on div "Eddy Mitchell - MP3" at bounding box center [660, 96] width 110 height 15
click at [321, 364] on div "Bibliothèque cloud" at bounding box center [336, 367] width 70 height 11
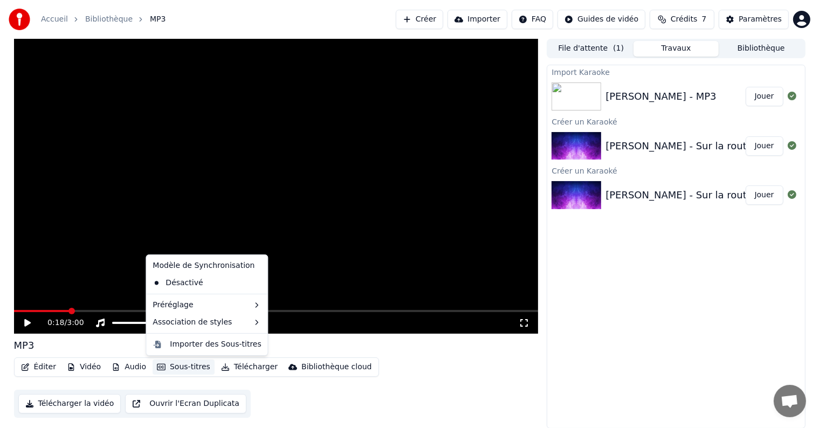
click at [583, 300] on div "Import Karaoke Eddy Mitchell - MP3 Jouer Créer un Karaoké Eddy Mitchell - Sur l…" at bounding box center [676, 247] width 258 height 364
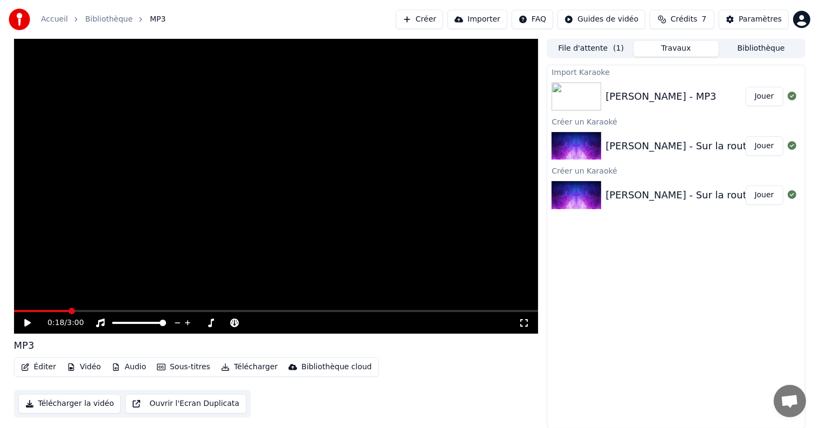
click at [681, 42] on button "Travaux" at bounding box center [675, 49] width 85 height 16
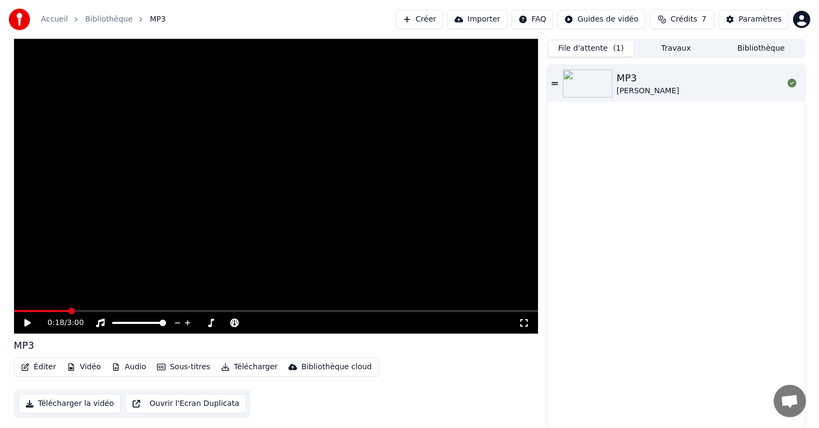
click at [605, 47] on button "File d'attente ( 1 )" at bounding box center [590, 49] width 85 height 16
click at [556, 81] on icon at bounding box center [554, 84] width 6 height 8
click at [211, 321] on icon at bounding box center [211, 323] width 6 height 9
click at [26, 323] on icon at bounding box center [27, 323] width 5 height 6
click at [175, 322] on icon at bounding box center [177, 322] width 10 height 11
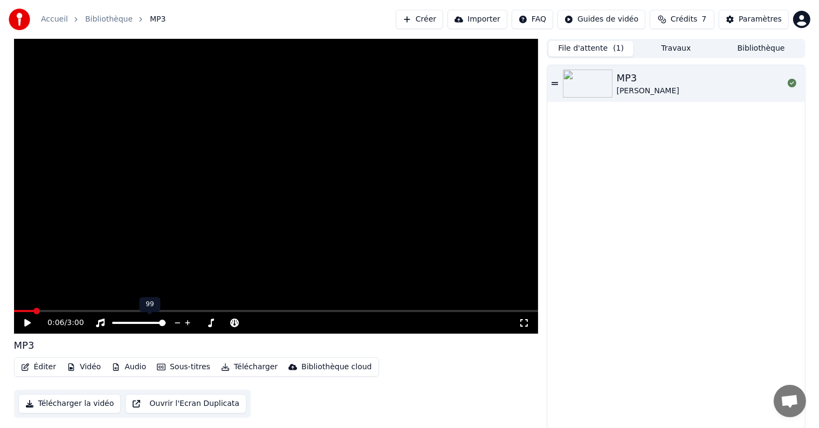
click at [175, 322] on icon at bounding box center [177, 322] width 10 height 11
click at [175, 321] on icon at bounding box center [177, 322] width 10 height 11
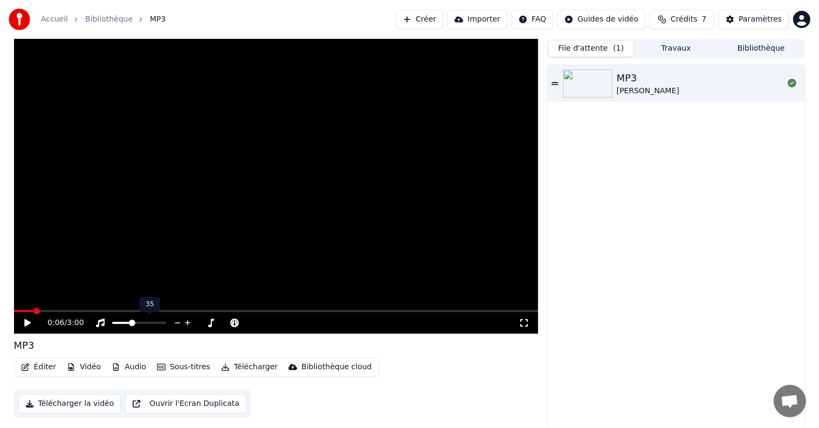
click at [129, 321] on span at bounding box center [132, 323] width 6 height 6
click at [26, 323] on icon at bounding box center [27, 323] width 6 height 8
click at [139, 322] on span at bounding box center [139, 323] width 6 height 6
click at [207, 323] on icon at bounding box center [210, 323] width 11 height 9
click at [246, 322] on span at bounding box center [246, 323] width 6 height 6
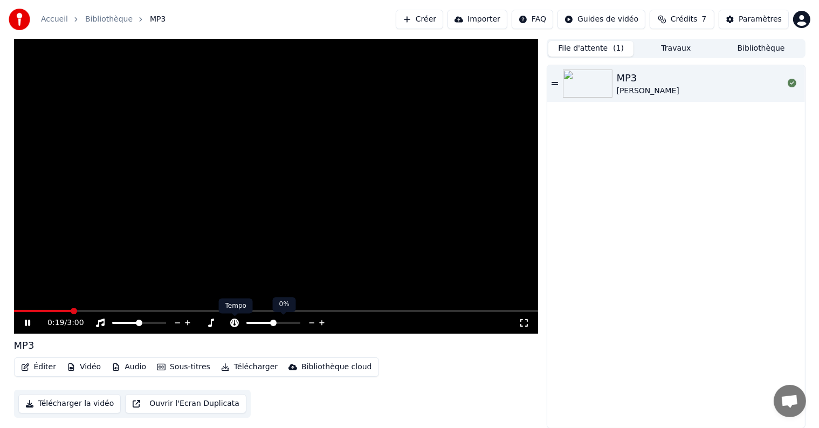
click at [235, 321] on icon at bounding box center [234, 323] width 9 height 9
click at [25, 322] on icon at bounding box center [27, 323] width 5 height 6
click at [791, 82] on icon at bounding box center [791, 83] width 9 height 9
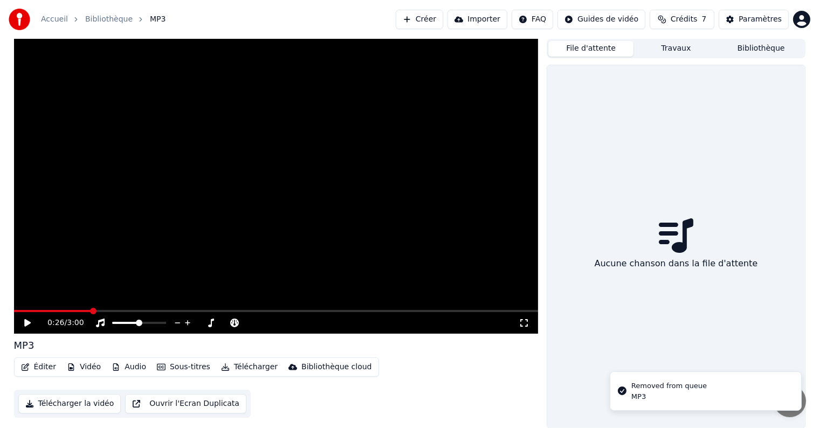
click at [646, 390] on div "Removed from queue" at bounding box center [668, 386] width 75 height 11
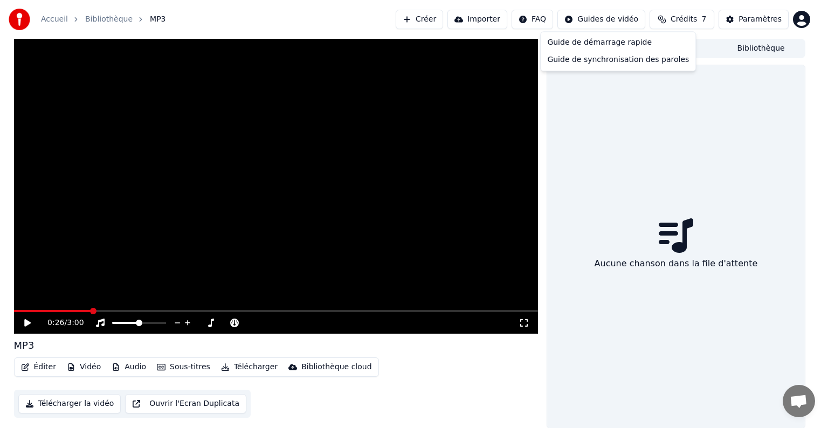
click at [608, 19] on html "Accueil Bibliothèque MP3 Créer Importer FAQ Guides de vidéo Crédits 7 Paramètre…" at bounding box center [414, 214] width 828 height 428
click at [603, 43] on div "Guide de démarrage rapide" at bounding box center [618, 42] width 150 height 17
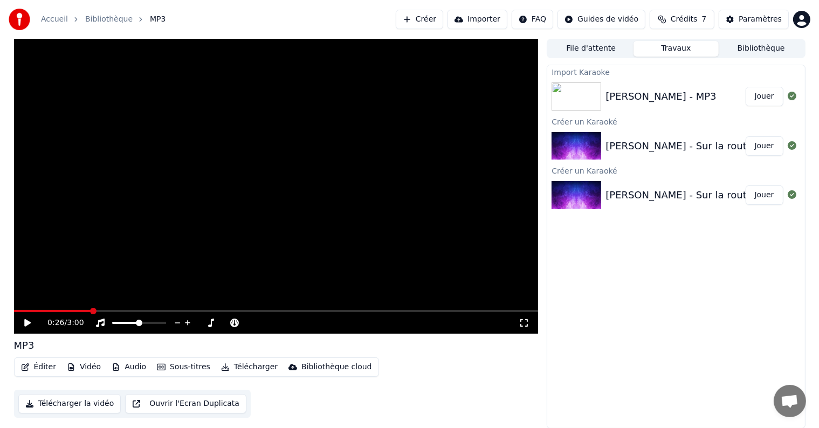
click at [675, 54] on button "Travaux" at bounding box center [675, 49] width 85 height 16
click at [751, 46] on button "Bibliothèque" at bounding box center [760, 49] width 85 height 16
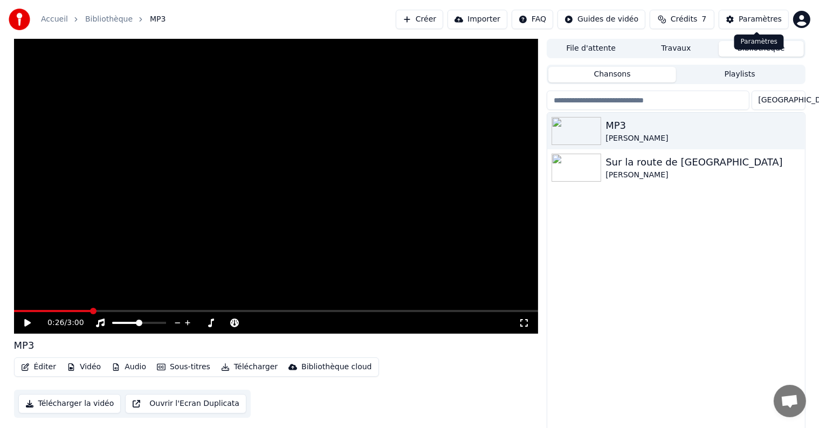
click at [750, 18] on div "Paramètres" at bounding box center [759, 19] width 43 height 11
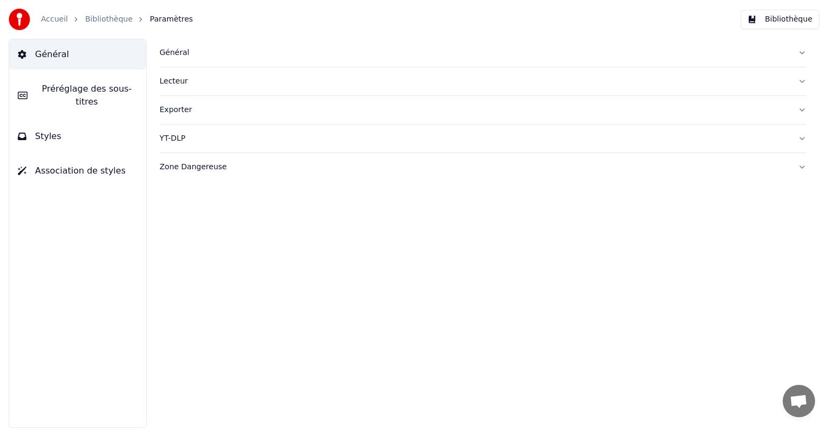
click at [99, 16] on link "Bibliothèque" at bounding box center [108, 19] width 47 height 11
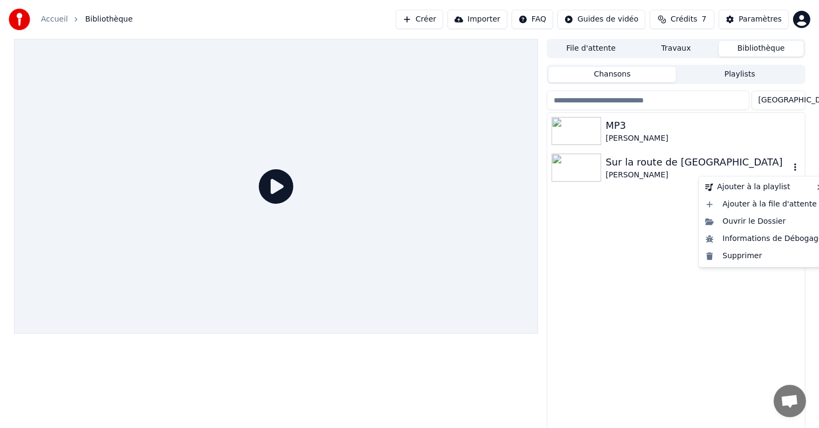
click at [792, 167] on icon "button" at bounding box center [795, 167] width 11 height 9
click at [771, 219] on div "Ouvrir le Dossier" at bounding box center [764, 221] width 127 height 17
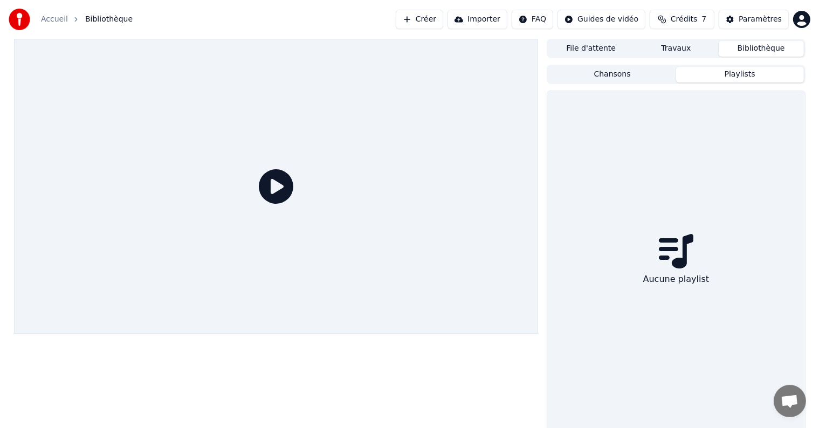
click at [728, 75] on button "Playlists" at bounding box center [740, 75] width 128 height 16
click at [643, 73] on button "Chansons" at bounding box center [612, 75] width 128 height 16
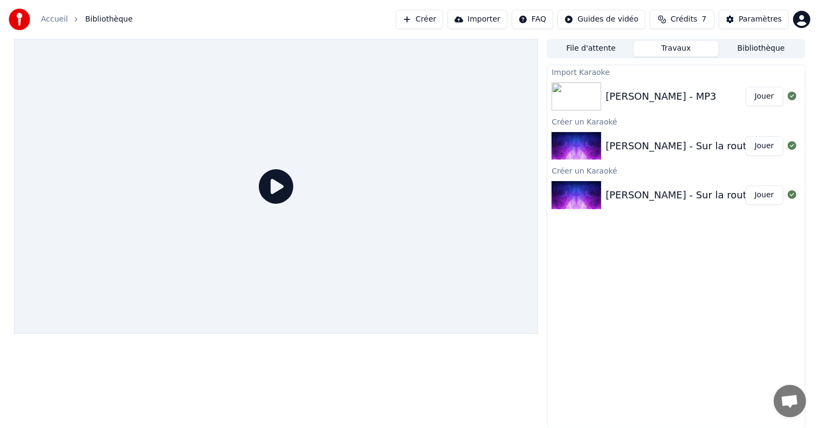
click at [671, 47] on button "Travaux" at bounding box center [675, 49] width 85 height 16
click at [793, 97] on icon at bounding box center [791, 96] width 9 height 9
click at [689, 18] on span "Crédits" at bounding box center [683, 19] width 26 height 11
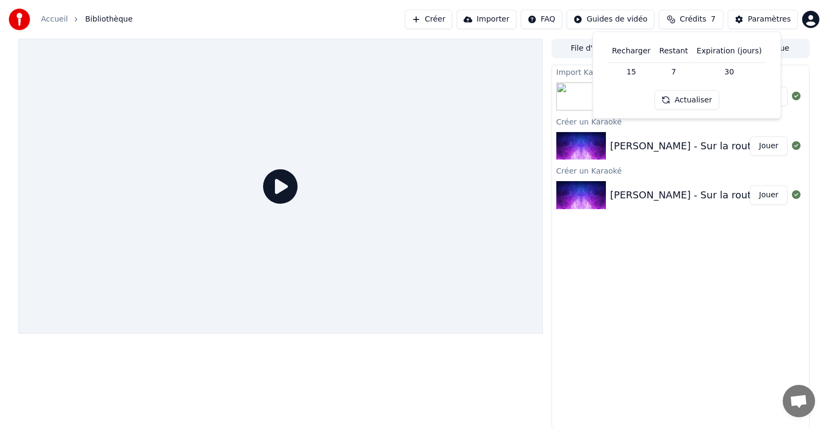
click at [620, 20] on html "Accueil Bibliothèque Créer Importer FAQ Guides de vidéo Crédits 7 Paramètres Fi…" at bounding box center [414, 214] width 828 height 428
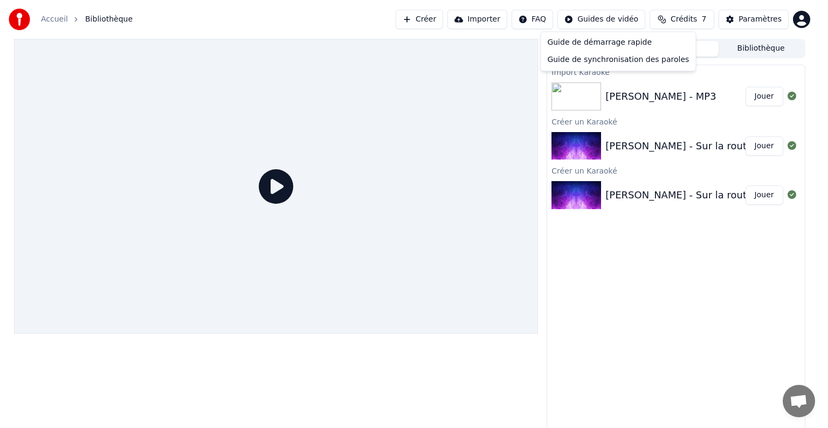
click at [552, 18] on html "Accueil Bibliothèque Créer Importer FAQ Guides de vidéo Crédits 7 Paramètres Fi…" at bounding box center [414, 214] width 828 height 428
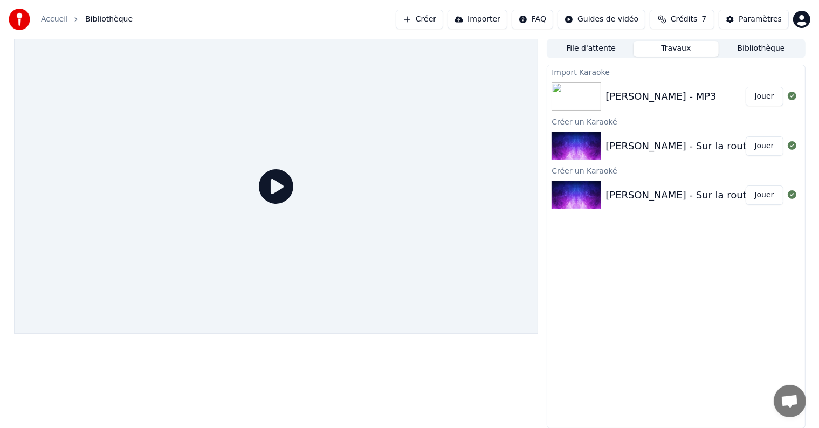
click at [494, 21] on button "Importer" at bounding box center [477, 19] width 60 height 19
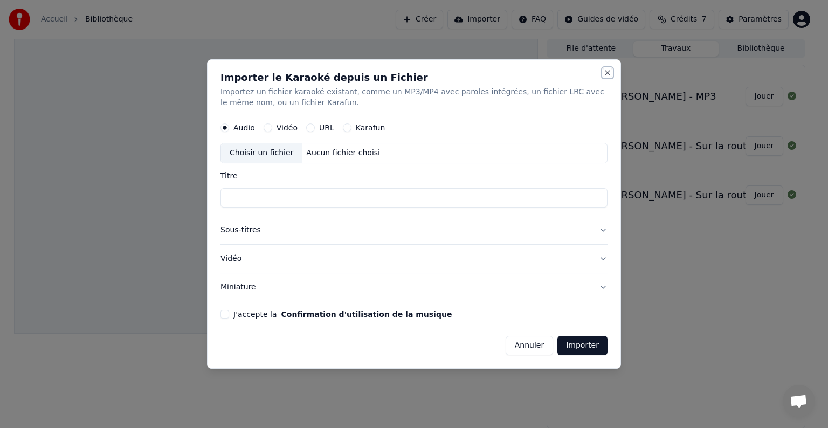
click at [608, 73] on button "Close" at bounding box center [607, 72] width 9 height 9
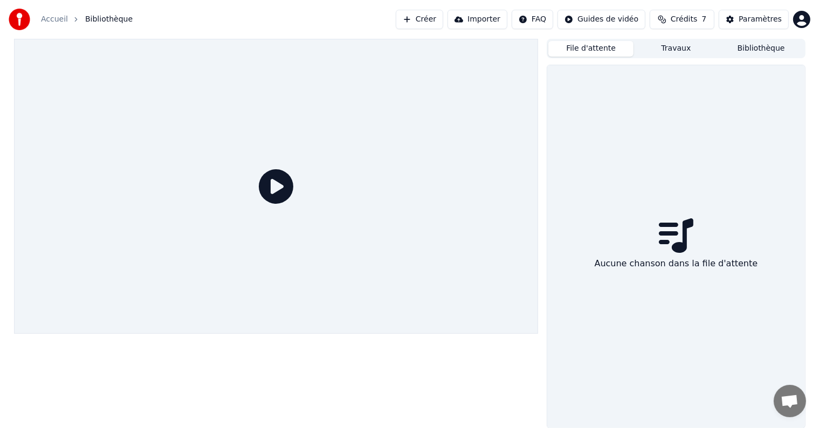
click at [601, 45] on button "File d'attente" at bounding box center [590, 49] width 85 height 16
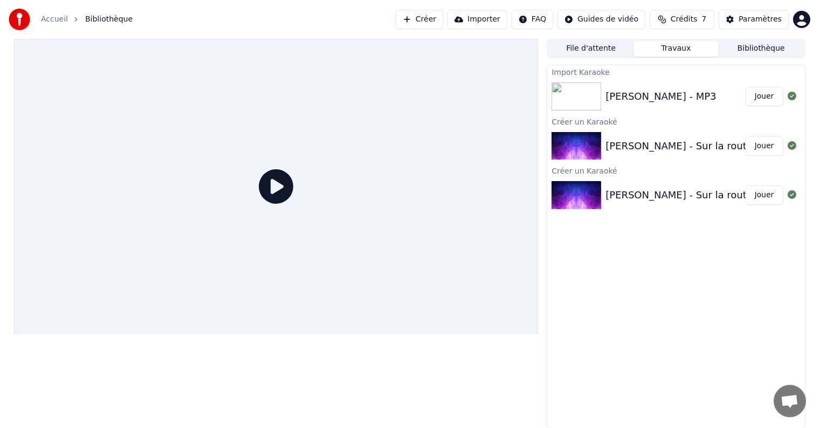
click at [685, 50] on button "Travaux" at bounding box center [675, 49] width 85 height 16
click at [440, 20] on button "Créer" at bounding box center [419, 19] width 47 height 19
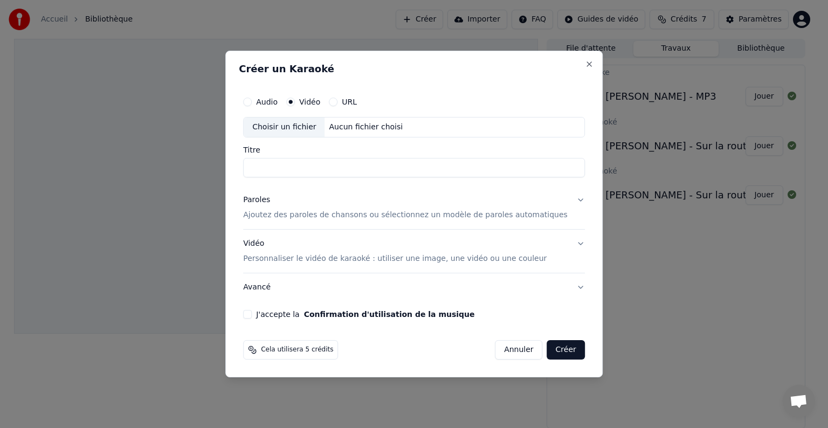
click at [311, 123] on div "Choisir un fichier" at bounding box center [284, 126] width 81 height 19
type input "**********"
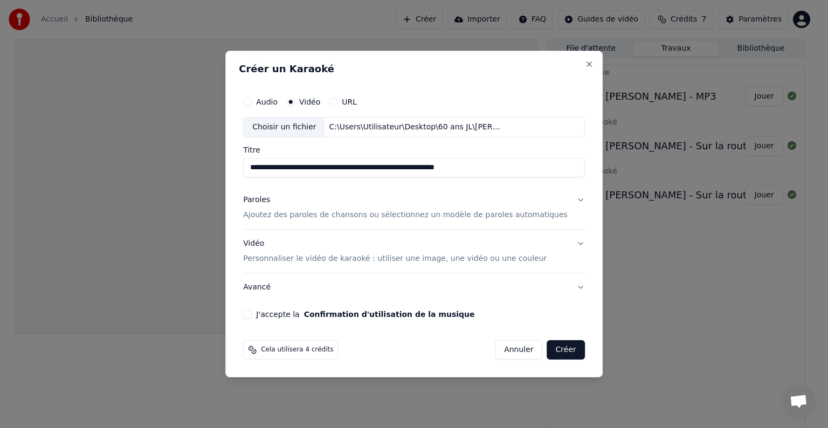
click at [400, 213] on p "Ajoutez des paroles de chansons ou sélectionnez un modèle de paroles automatiqu…" at bounding box center [405, 215] width 324 height 11
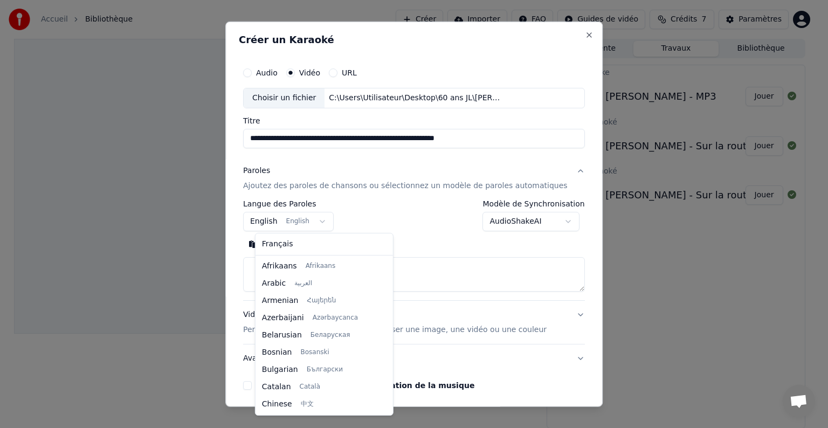
click at [315, 220] on body "**********" at bounding box center [409, 214] width 819 height 428
select select "**"
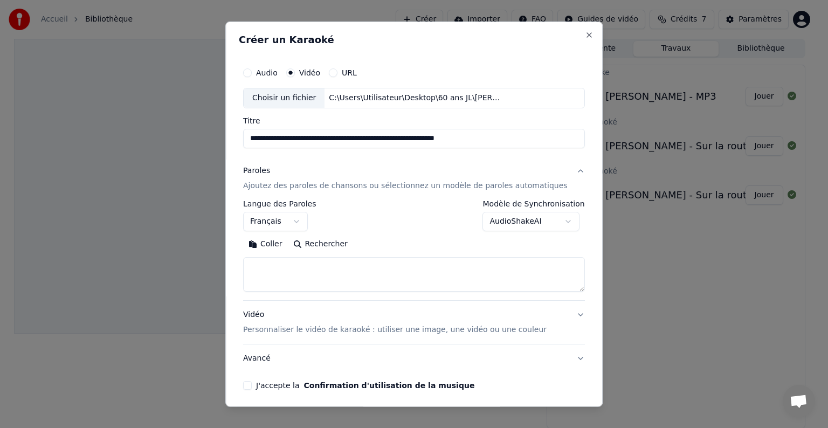
click at [280, 243] on button "Coller" at bounding box center [265, 244] width 45 height 17
click at [252, 385] on button "J'accepte la Confirmation d'utilisation de la musique" at bounding box center [247, 385] width 9 height 9
click at [355, 327] on p "Personnaliser le vidéo de karaoké : utiliser une image, une vidéo ou une couleur" at bounding box center [394, 329] width 303 height 11
type textarea "**********"
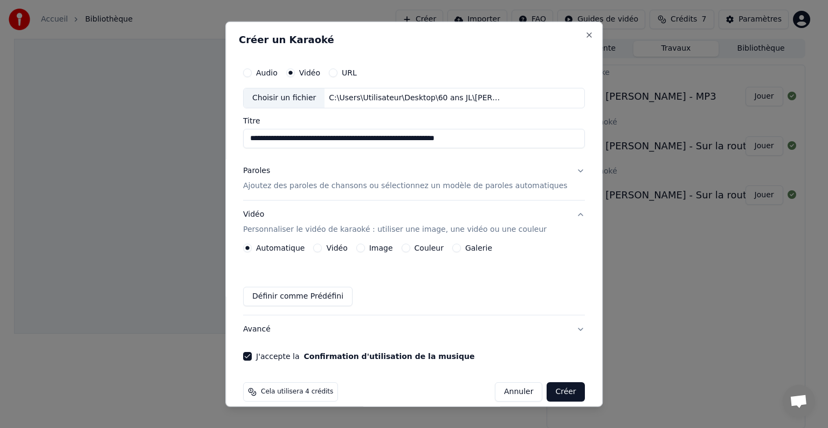
click at [547, 392] on button "Créer" at bounding box center [566, 391] width 38 height 19
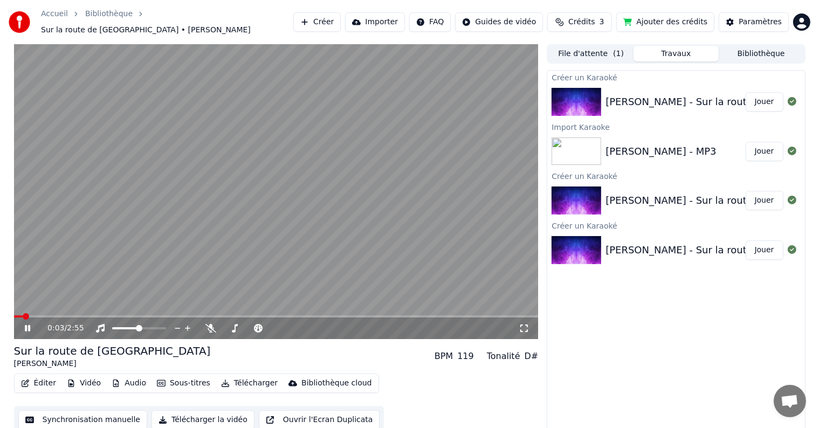
click at [29, 313] on span at bounding box center [26, 316] width 6 height 6
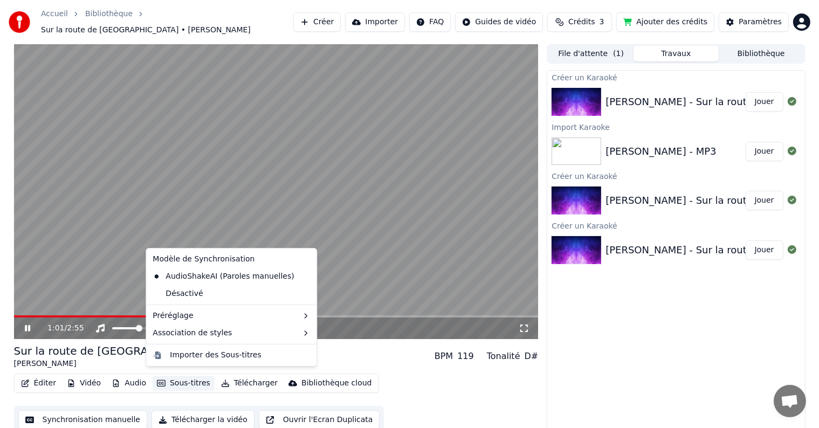
click at [181, 377] on button "Sous-titres" at bounding box center [184, 383] width 62 height 15
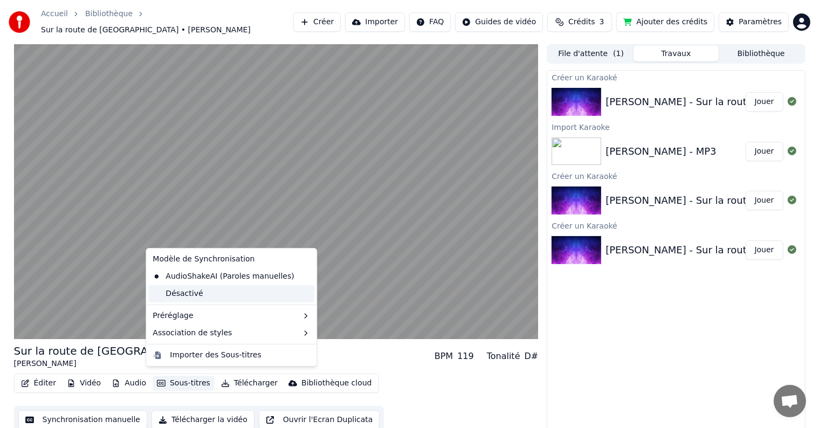
click at [190, 289] on div "Désactivé" at bounding box center [231, 293] width 166 height 17
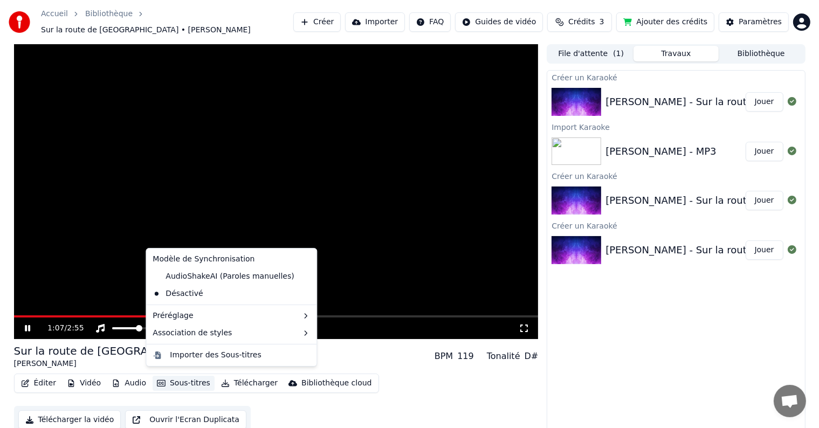
click at [184, 377] on button "Sous-titres" at bounding box center [184, 383] width 62 height 15
click at [203, 354] on div "Importer des Sous-titres" at bounding box center [215, 355] width 91 height 11
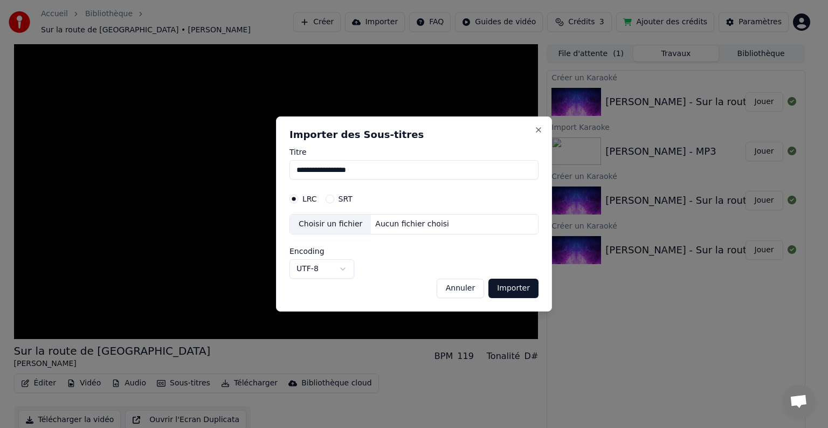
click at [511, 288] on button "Importer" at bounding box center [513, 288] width 50 height 19
click at [510, 288] on button "Importer" at bounding box center [513, 288] width 50 height 19
click at [543, 131] on div "**********" at bounding box center [414, 213] width 276 height 195
click at [539, 129] on button "Close" at bounding box center [538, 130] width 9 height 9
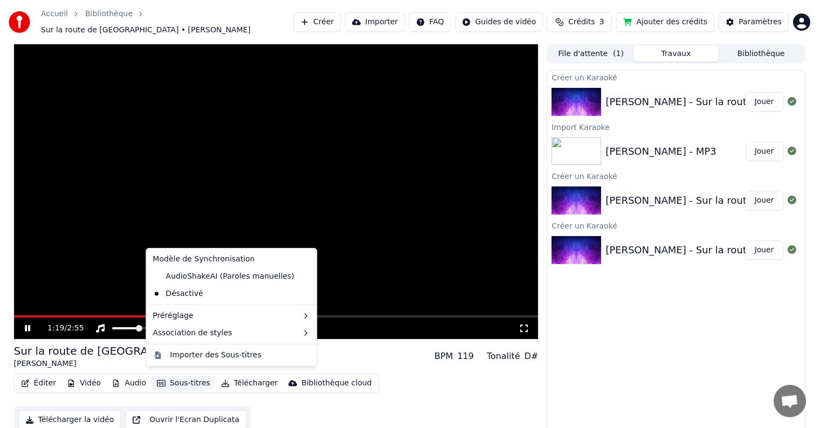
click at [183, 376] on button "Sous-titres" at bounding box center [184, 383] width 62 height 15
click at [204, 277] on div "AudioShakeAI (Paroles manuelles)" at bounding box center [223, 276] width 150 height 17
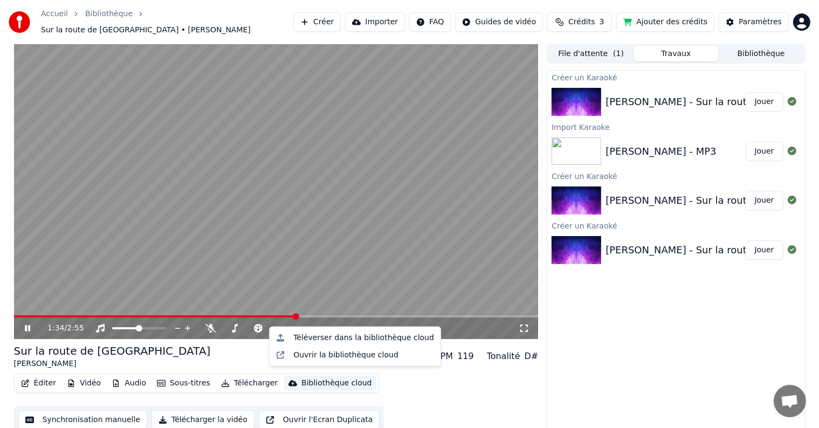
click at [328, 378] on div "Bibliothèque cloud" at bounding box center [336, 383] width 70 height 11
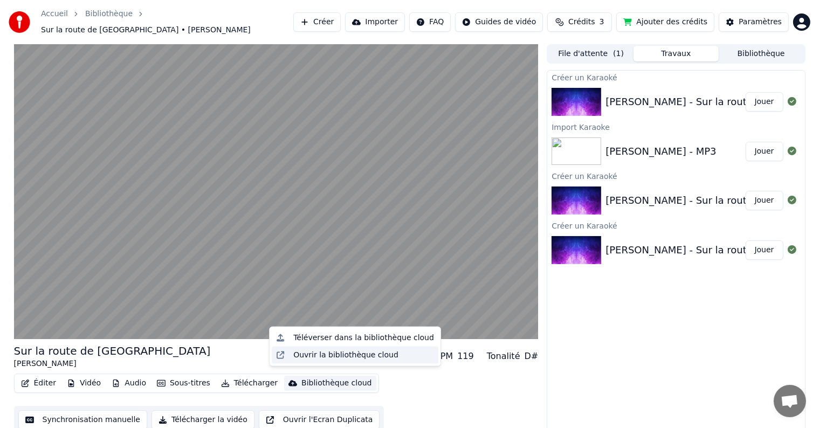
click at [352, 354] on div "Ouvrir la bibliothèque cloud" at bounding box center [345, 355] width 105 height 11
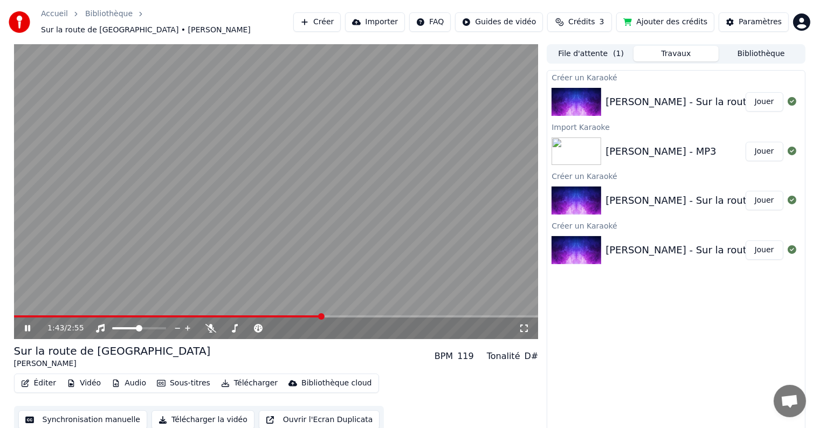
click at [349, 217] on video at bounding box center [276, 191] width 524 height 295
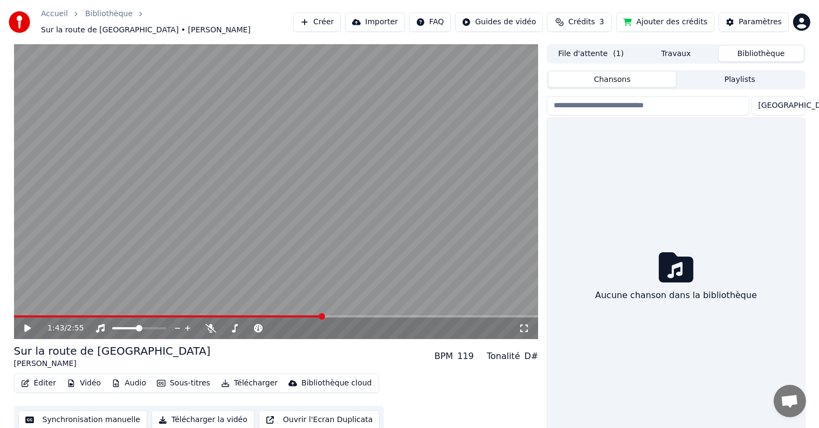
click at [759, 53] on button "Bibliothèque" at bounding box center [760, 54] width 85 height 16
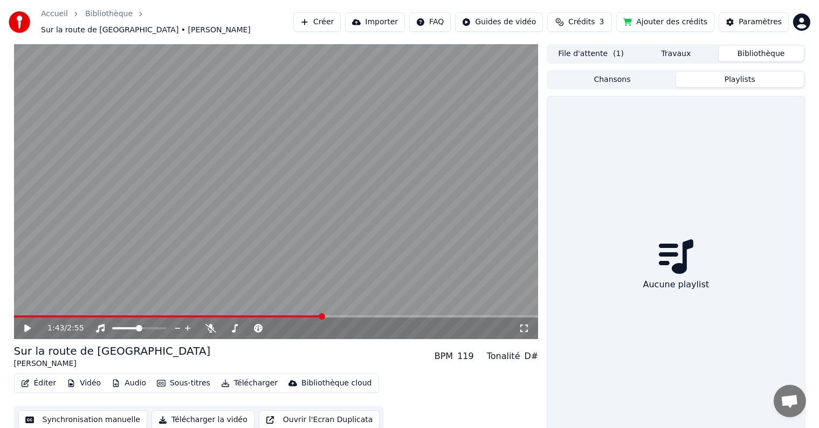
click at [731, 75] on button "Playlists" at bounding box center [740, 80] width 128 height 16
drag, startPoint x: 642, startPoint y: 78, endPoint x: 657, endPoint y: 67, distance: 18.2
click at [642, 78] on button "Chansons" at bounding box center [612, 80] width 128 height 16
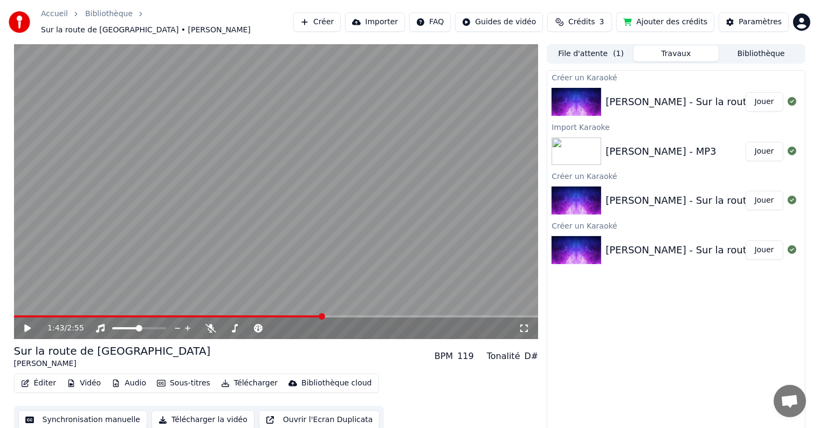
click at [682, 50] on button "Travaux" at bounding box center [675, 54] width 85 height 16
click at [582, 121] on div "Import Karaoke" at bounding box center [675, 126] width 257 height 13
click at [520, 22] on html "Accueil Bibliothèque Sur la route de Memphis • Eddy Mitchell Créer Importer FAQ…" at bounding box center [409, 214] width 819 height 428
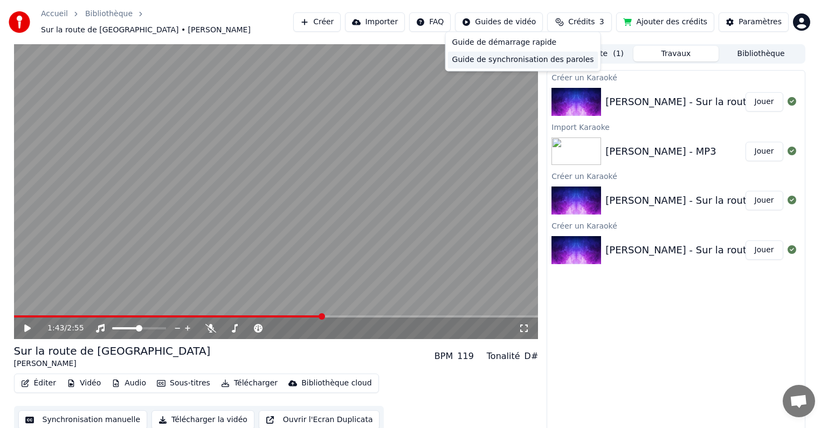
click at [508, 60] on div "Guide de synchronisation des paroles" at bounding box center [523, 59] width 150 height 17
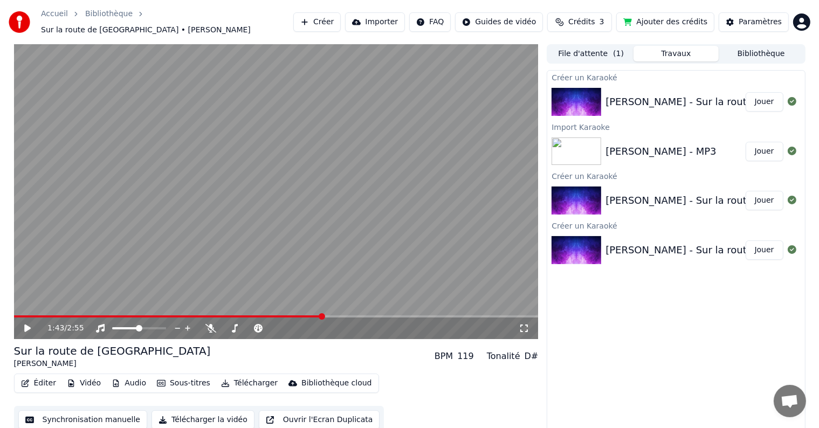
click at [341, 17] on button "Créer" at bounding box center [316, 21] width 47 height 19
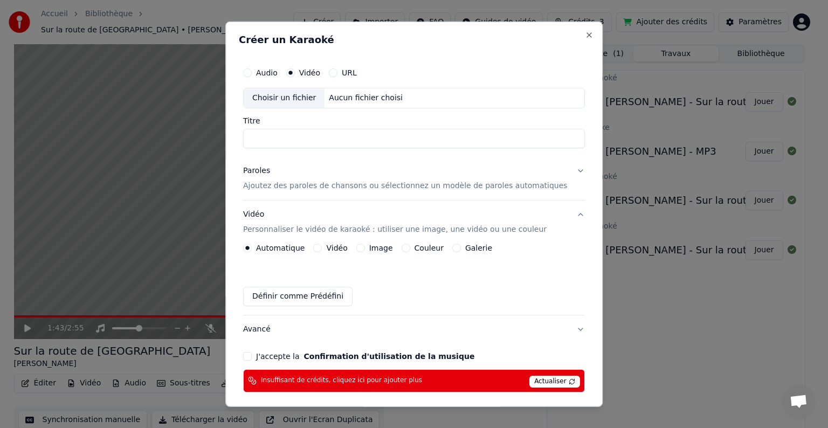
click at [316, 185] on p "Ajoutez des paroles de chansons ou sélectionnez un modèle de paroles automatiqu…" at bounding box center [405, 186] width 324 height 11
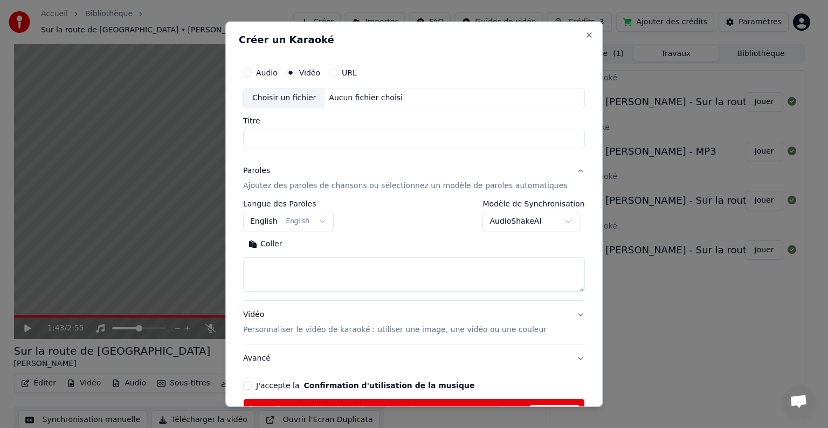
click at [300, 98] on div "Choisir un fichier" at bounding box center [284, 97] width 81 height 19
click at [308, 222] on button "English English" at bounding box center [288, 221] width 91 height 19
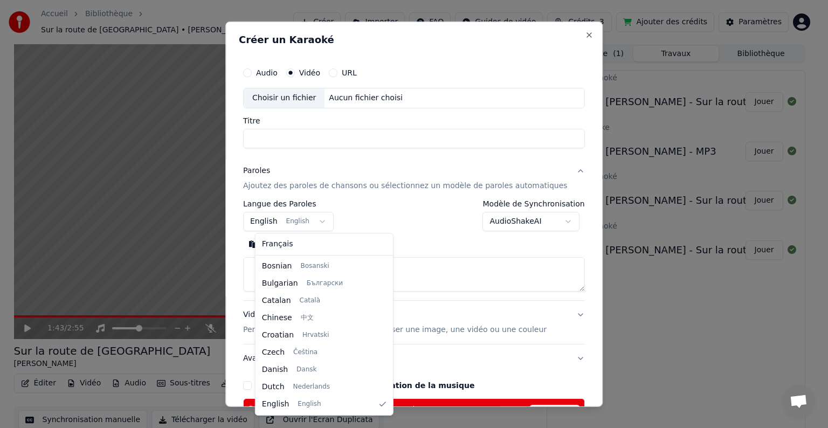
select select "**"
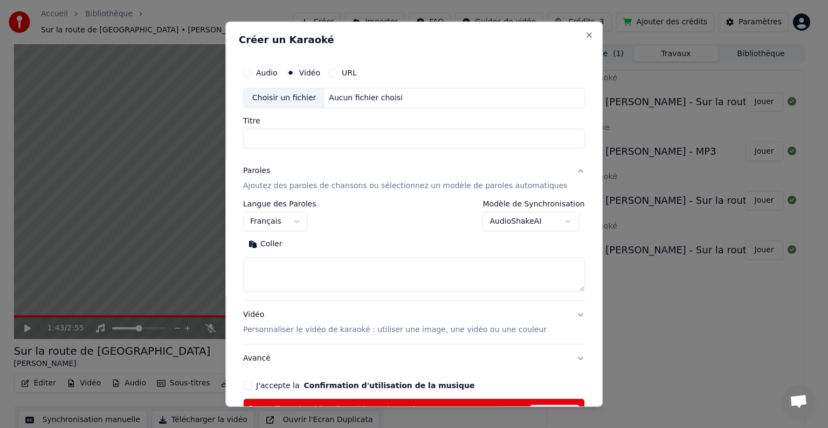
click at [282, 247] on button "Coller" at bounding box center [265, 244] width 45 height 17
click at [308, 95] on div "Choisir un fichier" at bounding box center [284, 97] width 81 height 19
type textarea "**********"
type input "**********"
type textarea "**********"
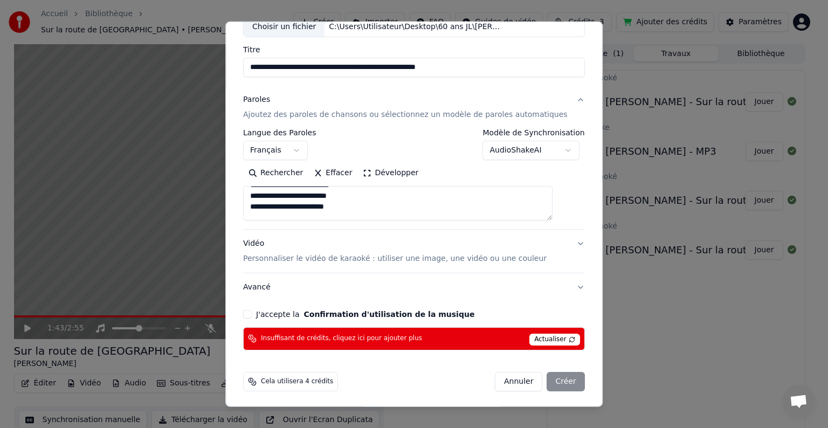
scroll to position [72, 0]
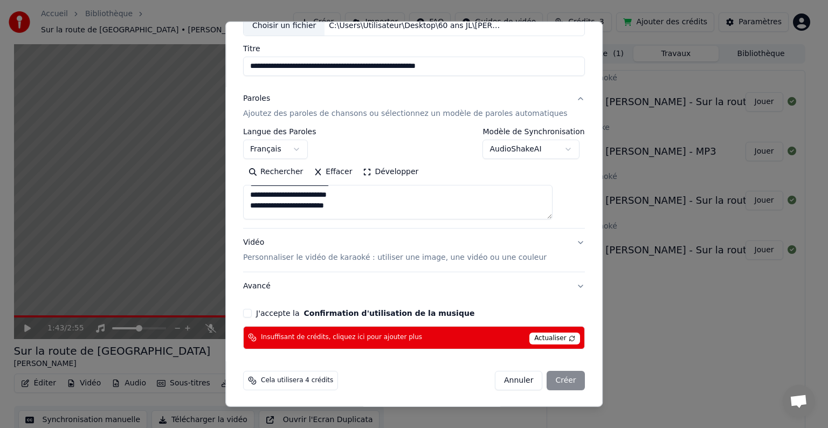
click at [534, 335] on span "Actualiser" at bounding box center [554, 339] width 51 height 12
click at [529, 333] on span "Actualiser" at bounding box center [554, 339] width 51 height 12
click at [543, 378] on div "Annuler Créer" at bounding box center [540, 380] width 90 height 19
click at [547, 379] on div "Annuler Créer" at bounding box center [540, 380] width 90 height 19
click at [252, 313] on button "J'accepte la Confirmation d'utilisation de la musique" at bounding box center [247, 313] width 9 height 9
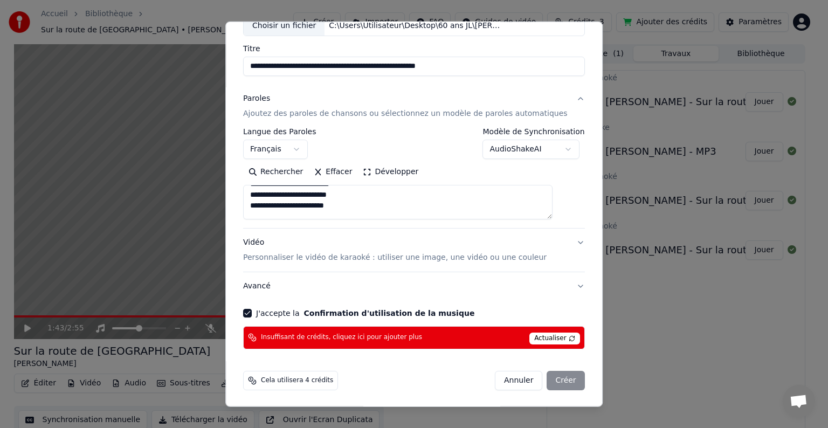
click at [544, 378] on div "Annuler Créer" at bounding box center [540, 380] width 90 height 19
click at [542, 334] on span "Actualiser" at bounding box center [554, 339] width 51 height 12
click at [313, 381] on span "Cela utilisera 4 crédits" at bounding box center [297, 380] width 72 height 9
click at [543, 378] on div "Annuler Créer" at bounding box center [540, 380] width 90 height 19
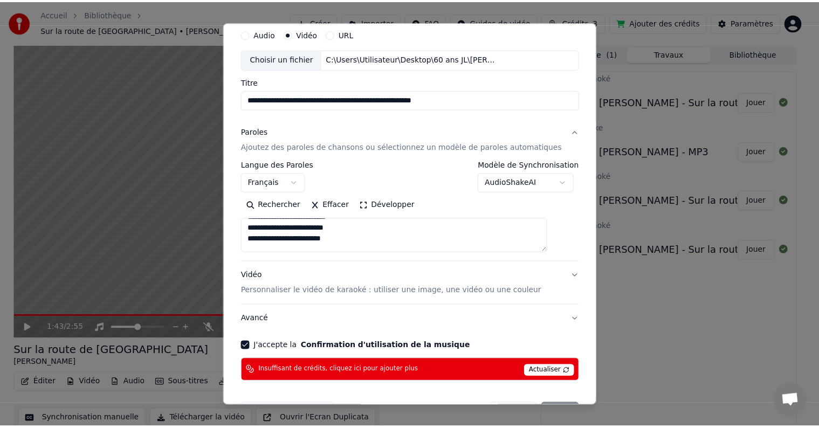
scroll to position [0, 0]
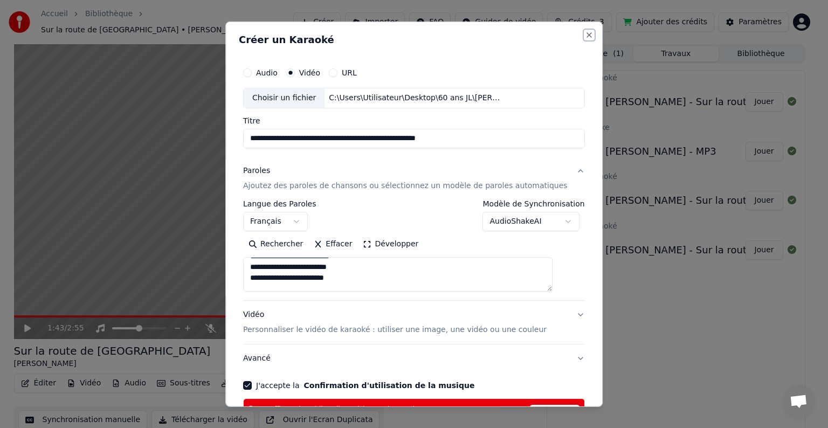
click at [585, 34] on button "Close" at bounding box center [589, 35] width 9 height 9
select select
